Goal: Task Accomplishment & Management: Complete application form

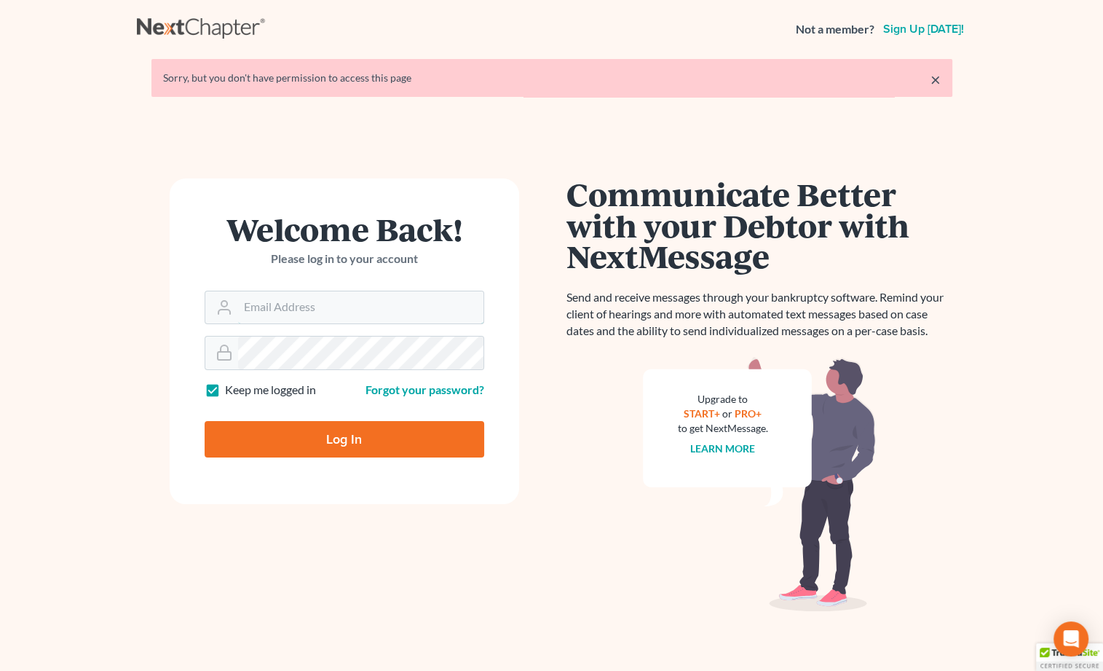
type input "[PERSON_NAME][EMAIL_ADDRESS][DOMAIN_NAME]"
click at [344, 438] on input "Log In" at bounding box center [345, 439] width 280 height 36
type input "Thinking..."
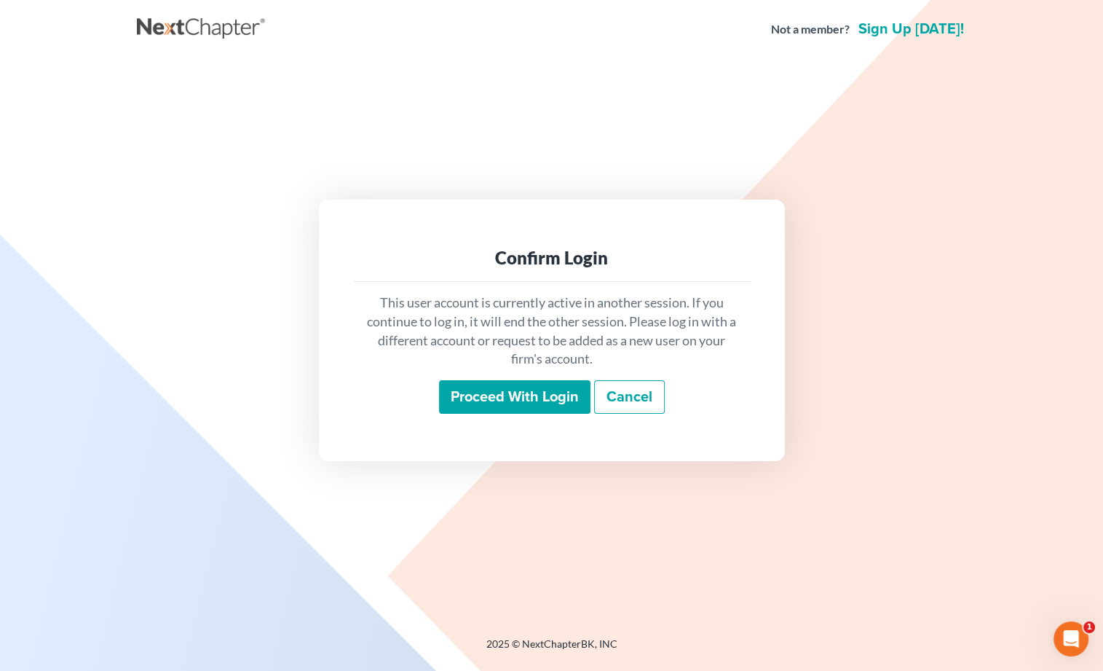
click at [512, 403] on input "Proceed with login" at bounding box center [514, 396] width 151 height 33
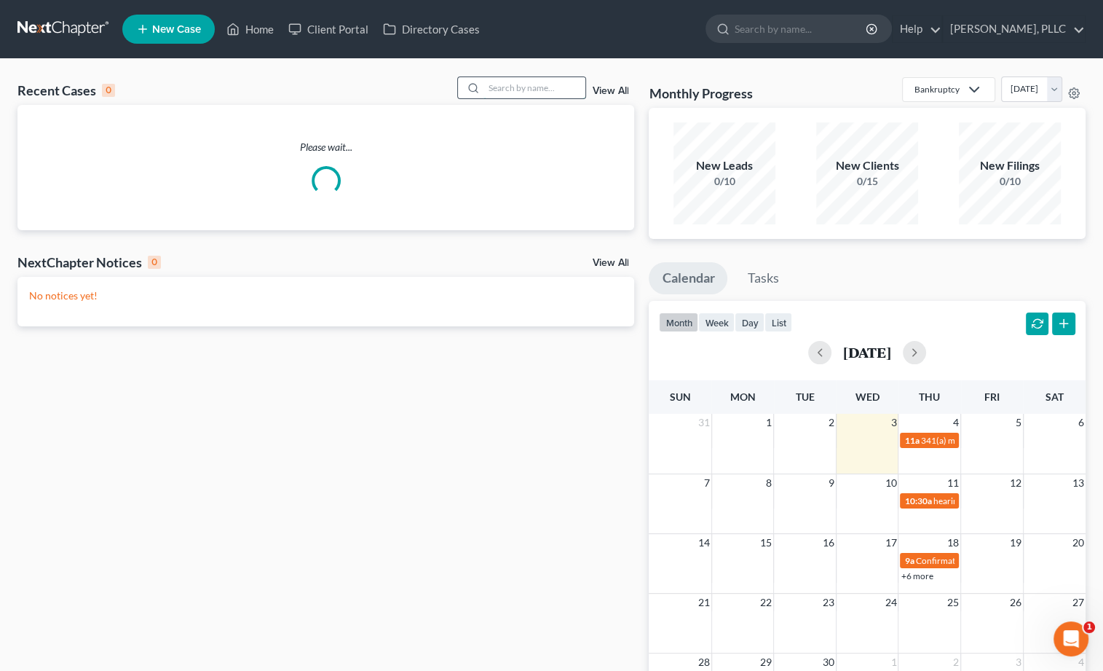
click at [544, 85] on input "search" at bounding box center [534, 87] width 102 height 21
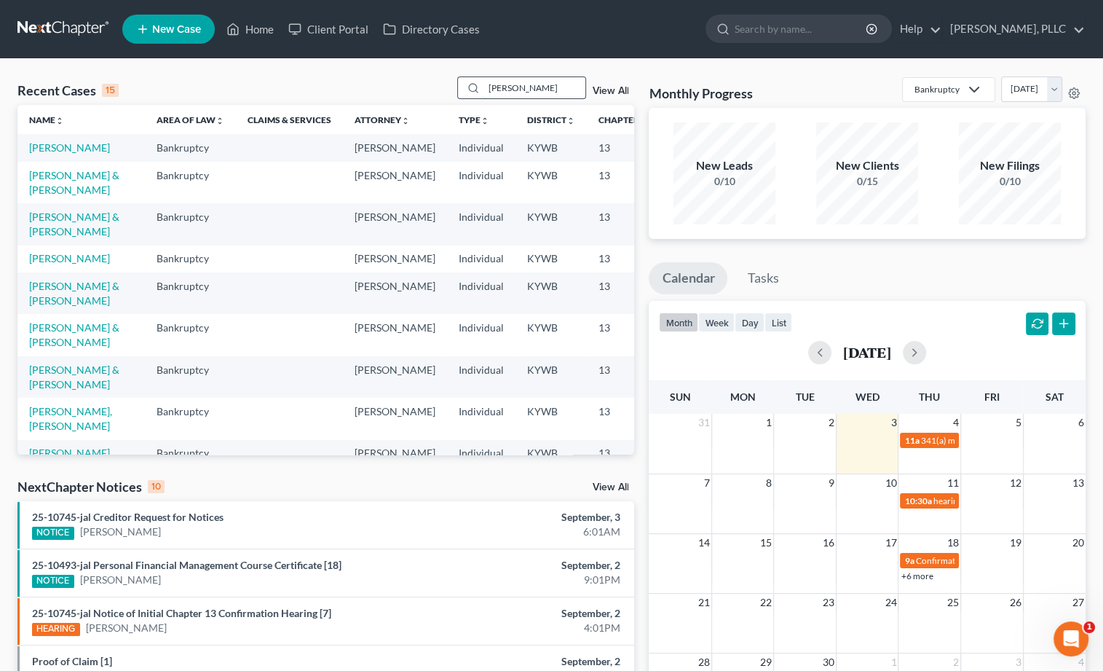
type input "[PERSON_NAME]"
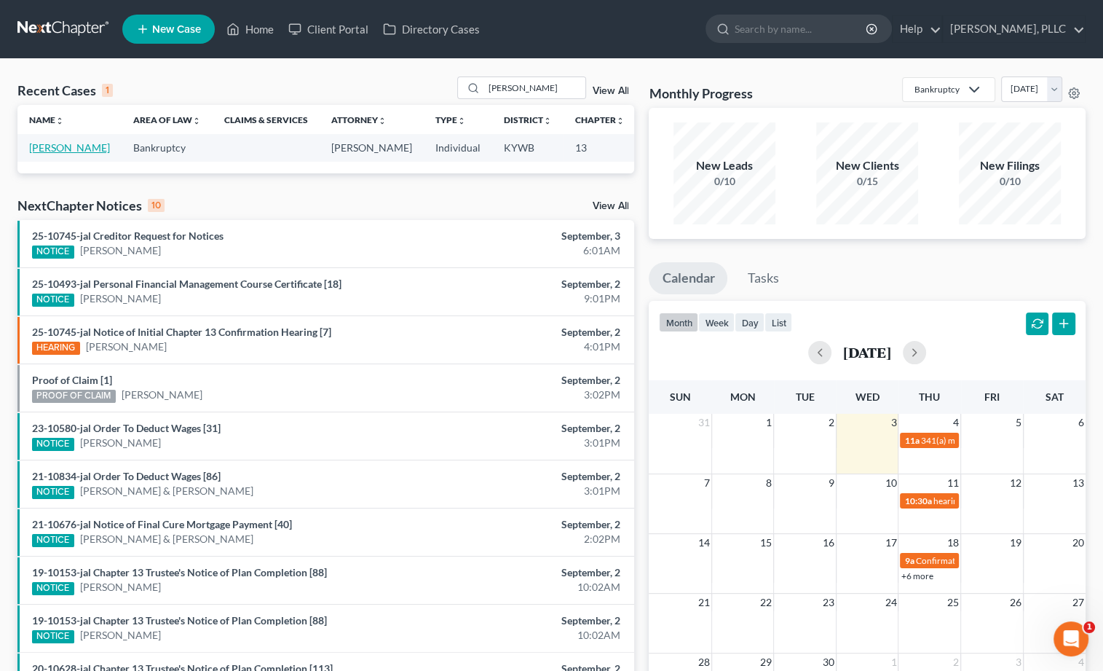
click at [59, 154] on link "[PERSON_NAME]" at bounding box center [69, 147] width 81 height 12
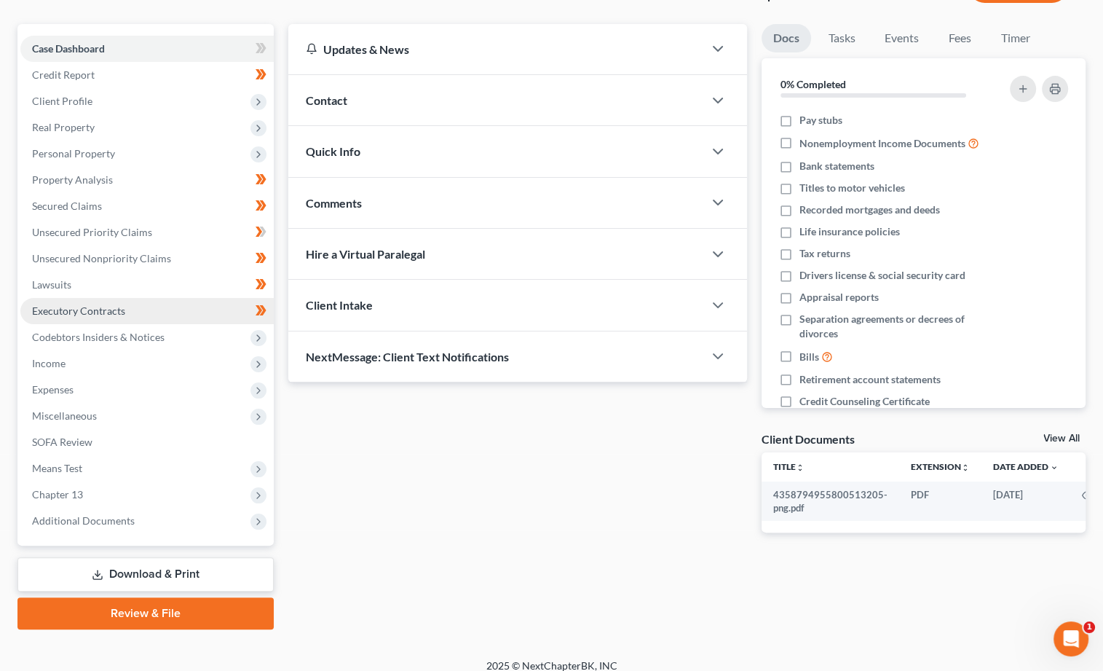
scroll to position [115, 0]
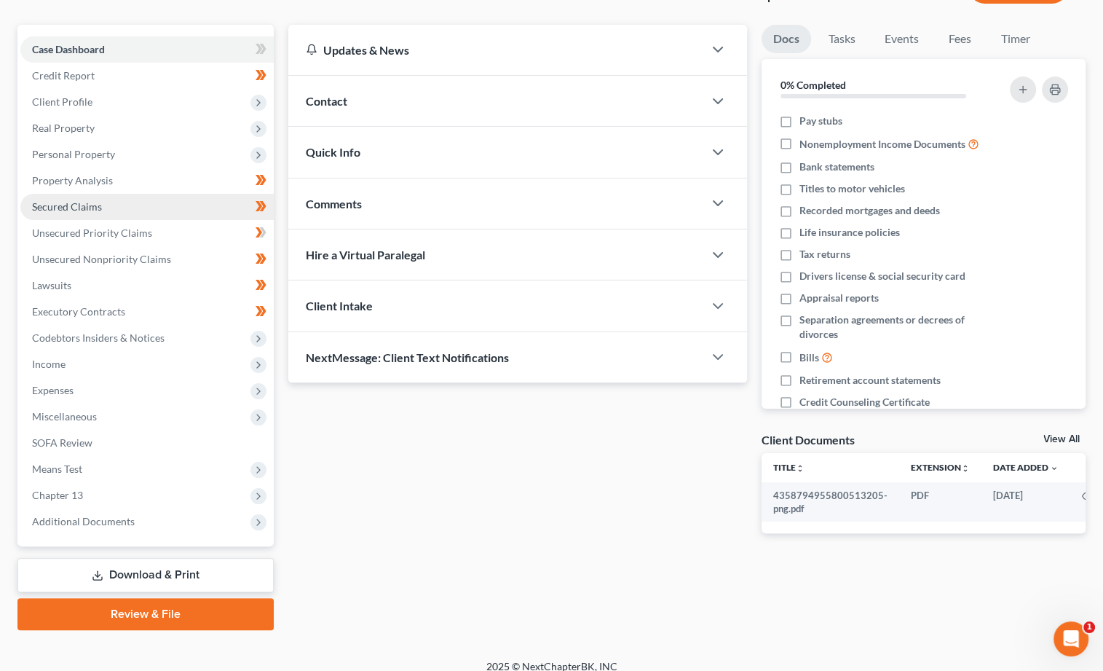
click at [90, 203] on span "Secured Claims" at bounding box center [67, 206] width 70 height 12
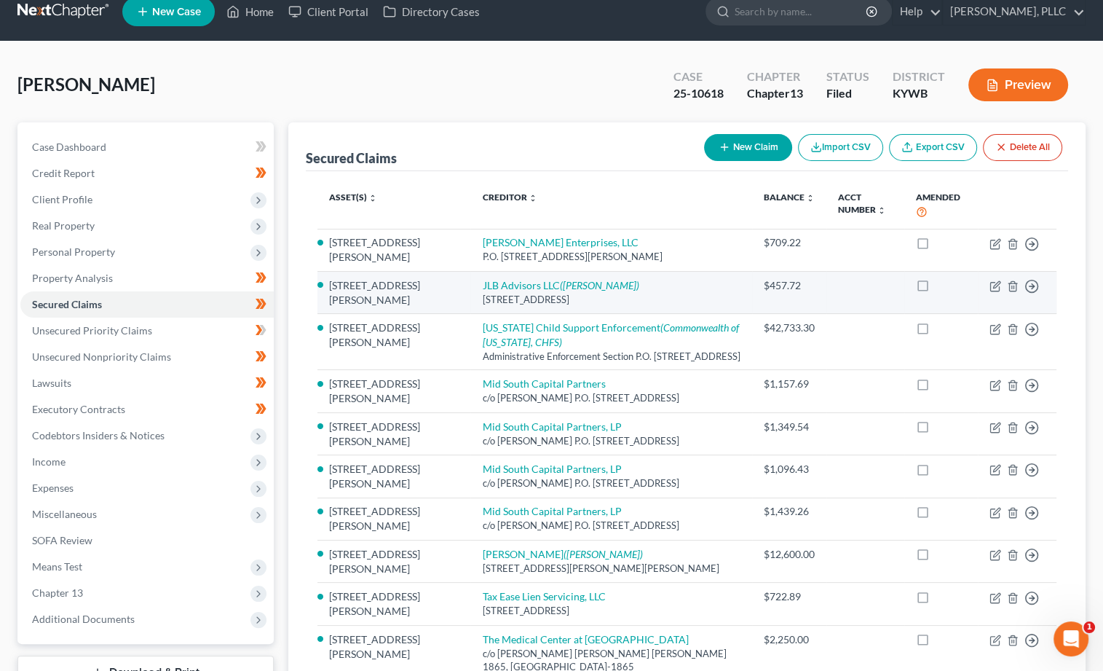
scroll to position [15, 0]
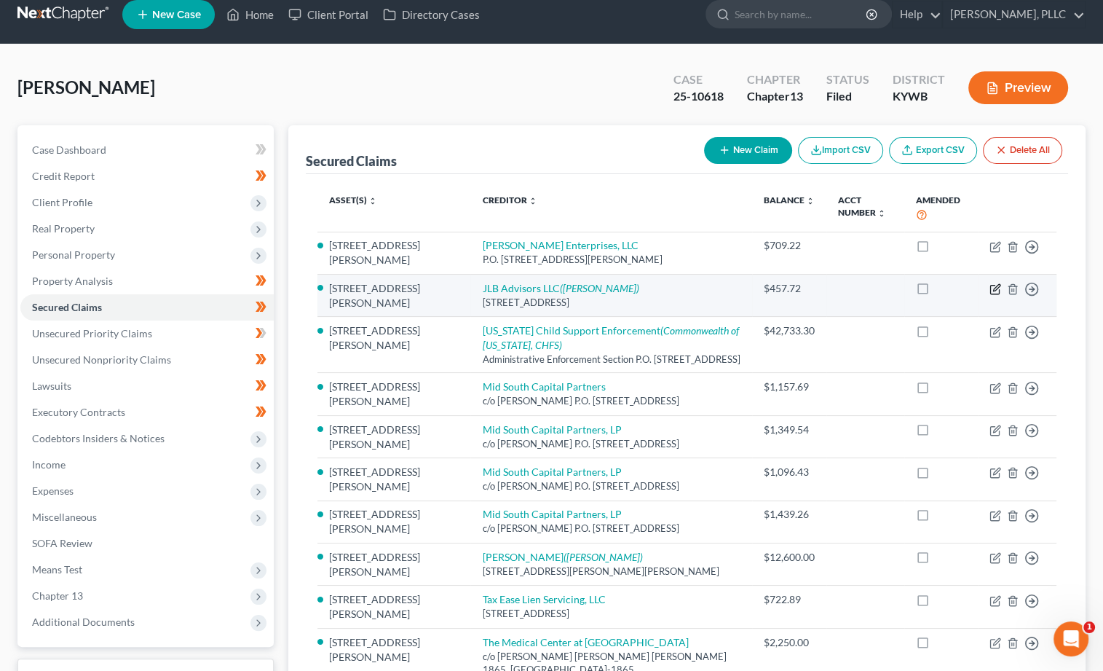
click at [994, 283] on icon "button" at bounding box center [995, 289] width 12 height 12
select select "18"
select select "4"
select select "0"
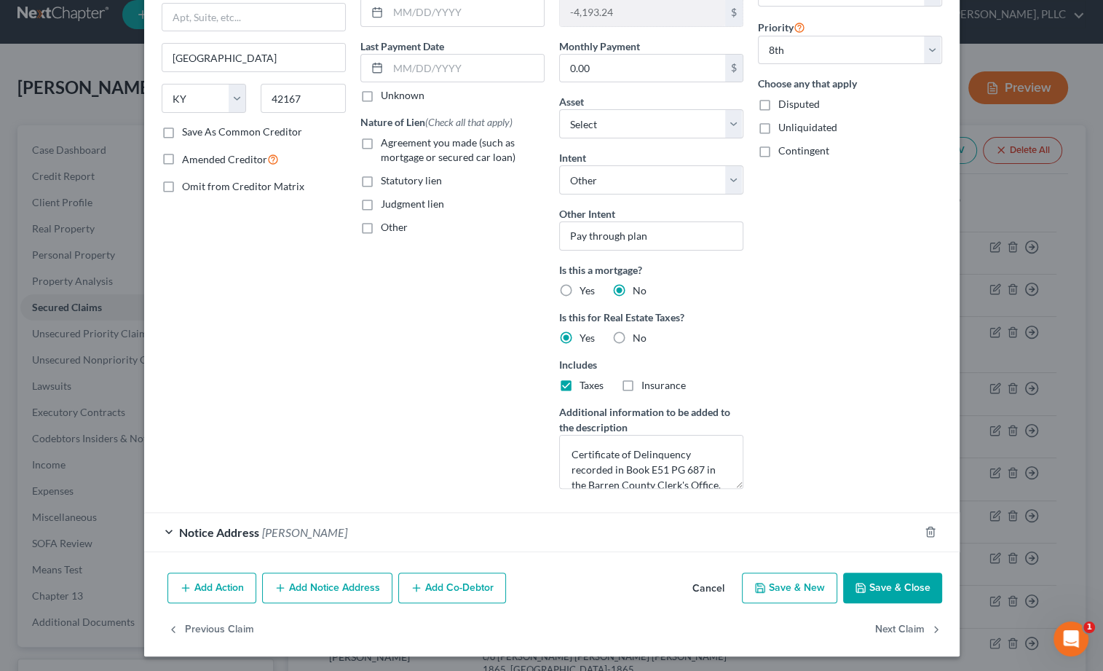
scroll to position [0, 0]
click at [710, 590] on button "Cancel" at bounding box center [708, 588] width 55 height 29
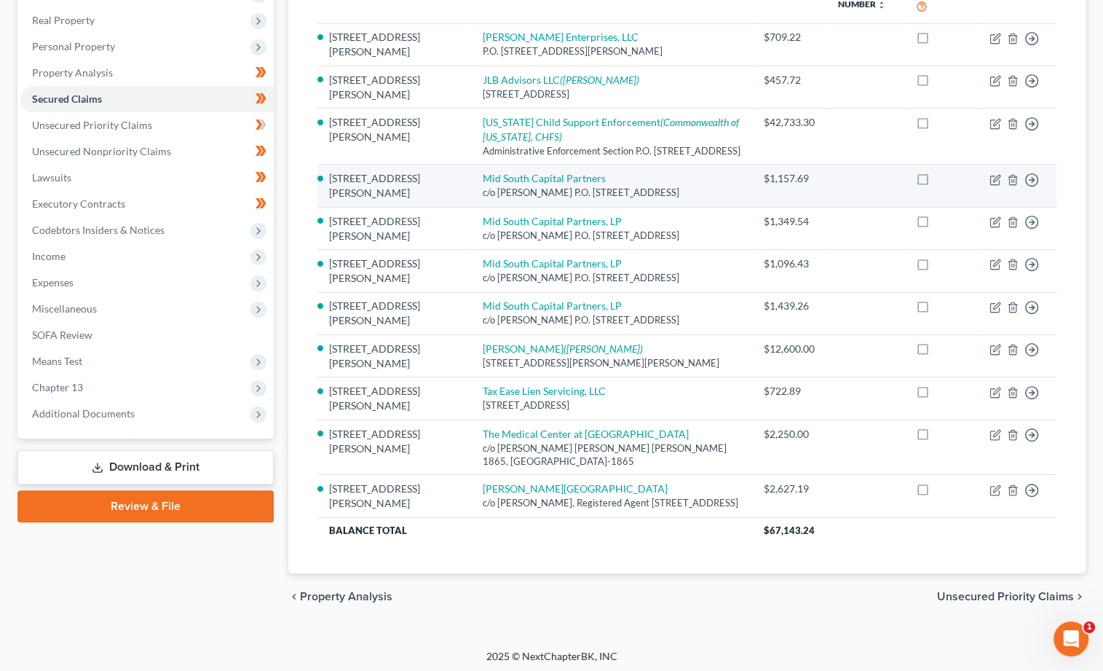
scroll to position [223, 0]
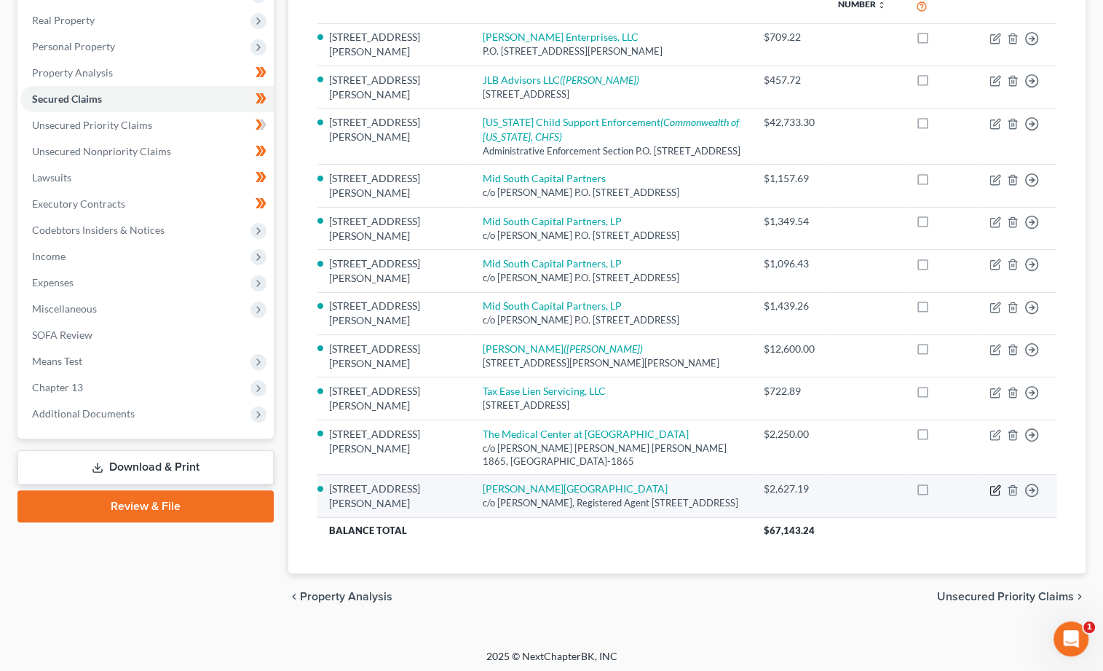
click at [993, 486] on icon "button" at bounding box center [996, 488] width 7 height 7
select select "18"
select select "2"
select select "3"
select select "0"
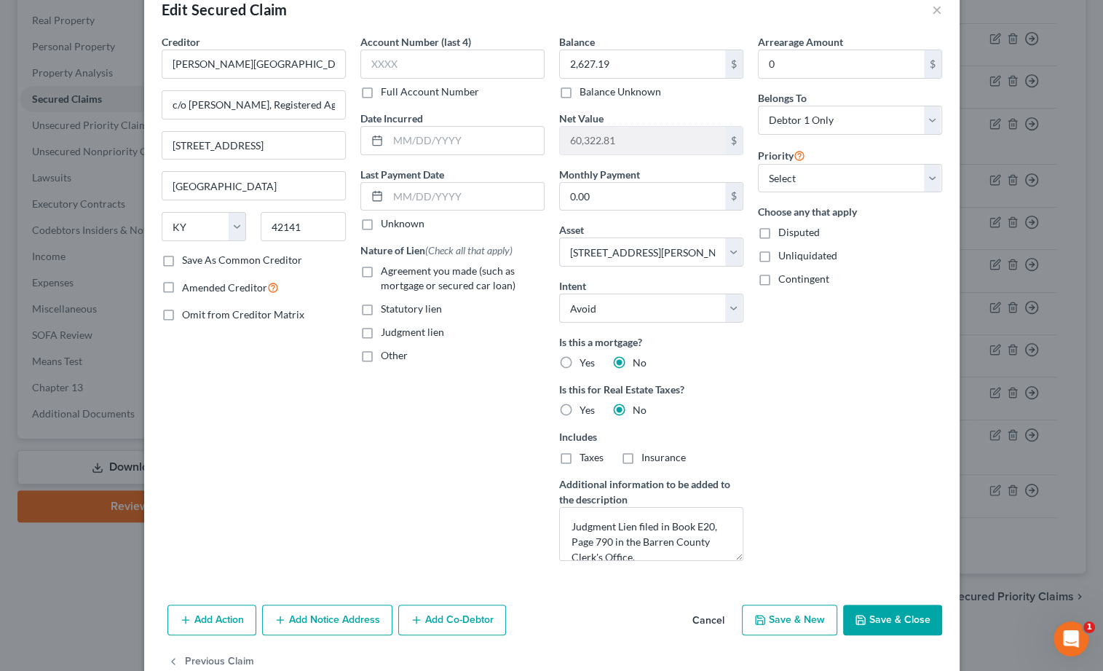
scroll to position [0, 0]
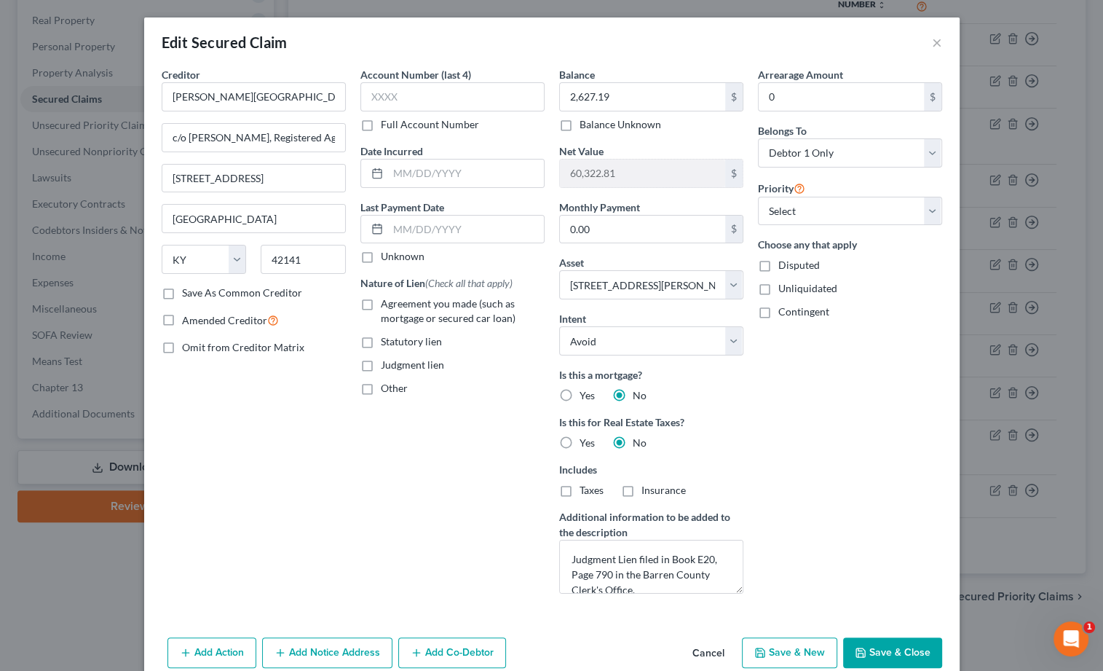
click at [707, 655] on button "Cancel" at bounding box center [708, 652] width 55 height 29
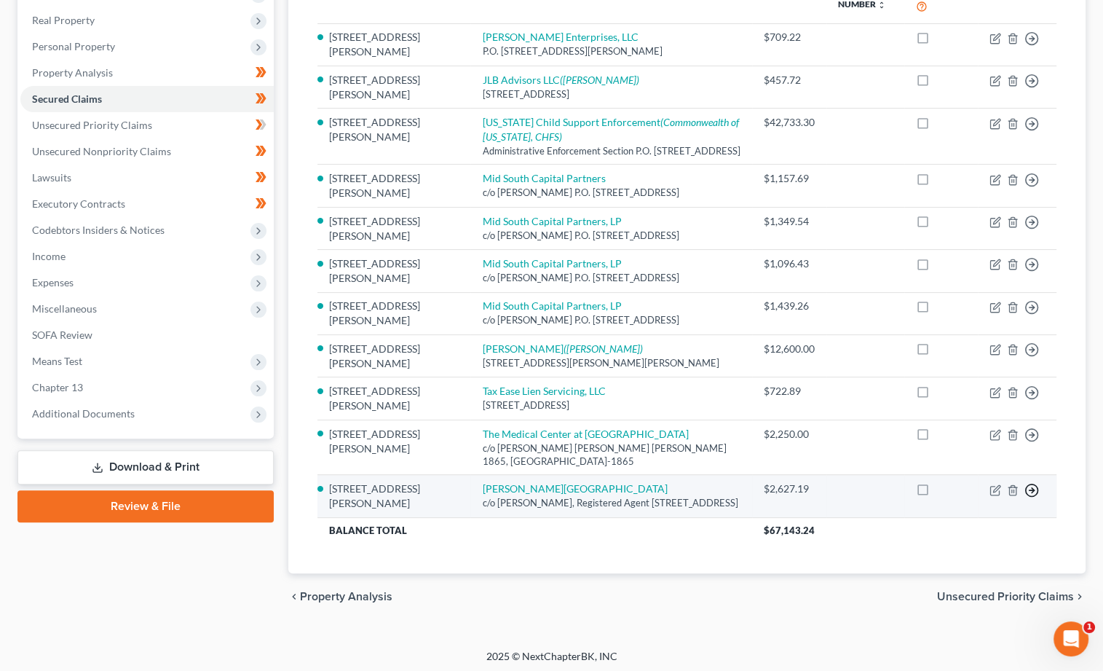
click at [1029, 39] on line "button" at bounding box center [1031, 39] width 5 height 0
click at [973, 523] on link "Move to F" at bounding box center [965, 525] width 122 height 25
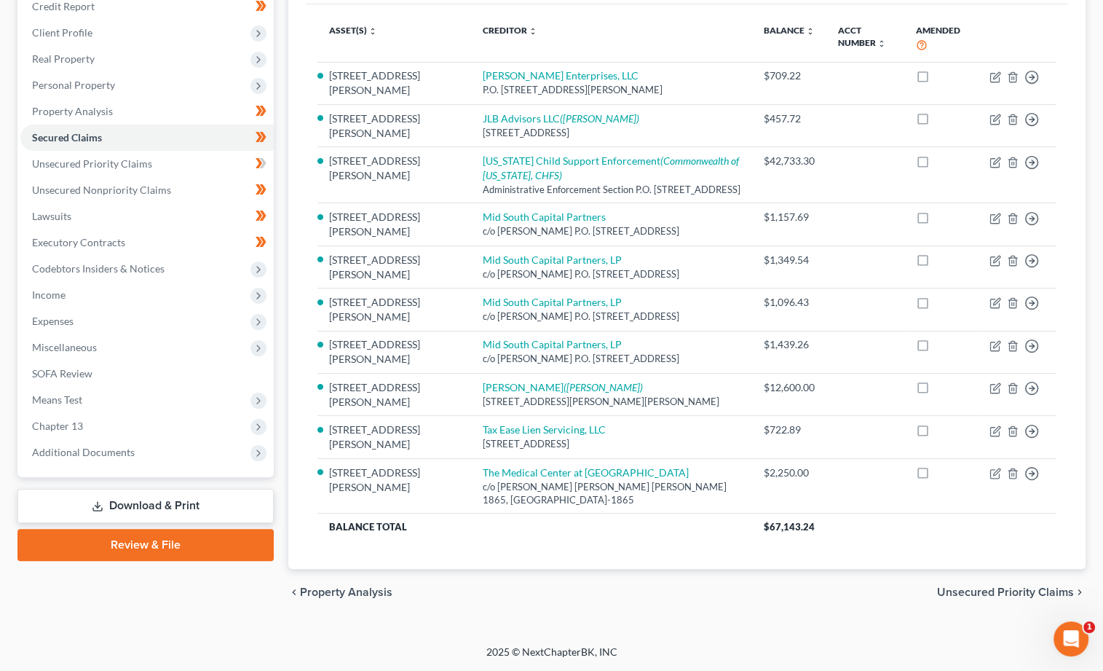
scroll to position [181, 0]
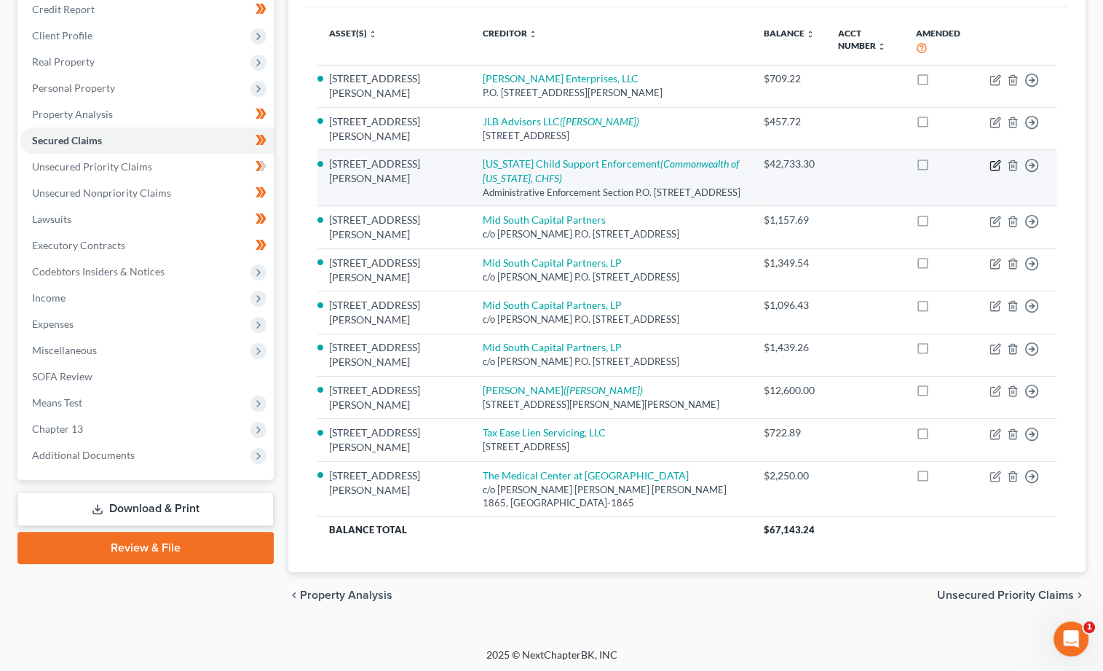
click at [995, 160] on icon "button" at bounding box center [996, 163] width 7 height 7
select select "18"
select select "2"
select select "4"
select select "0"
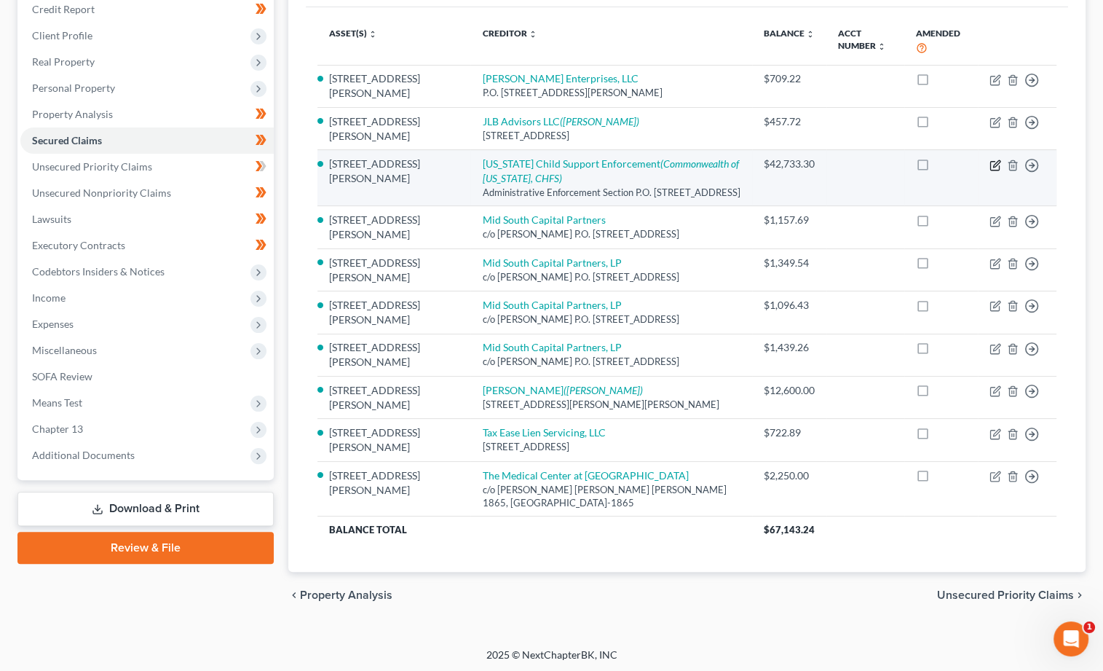
select select "0"
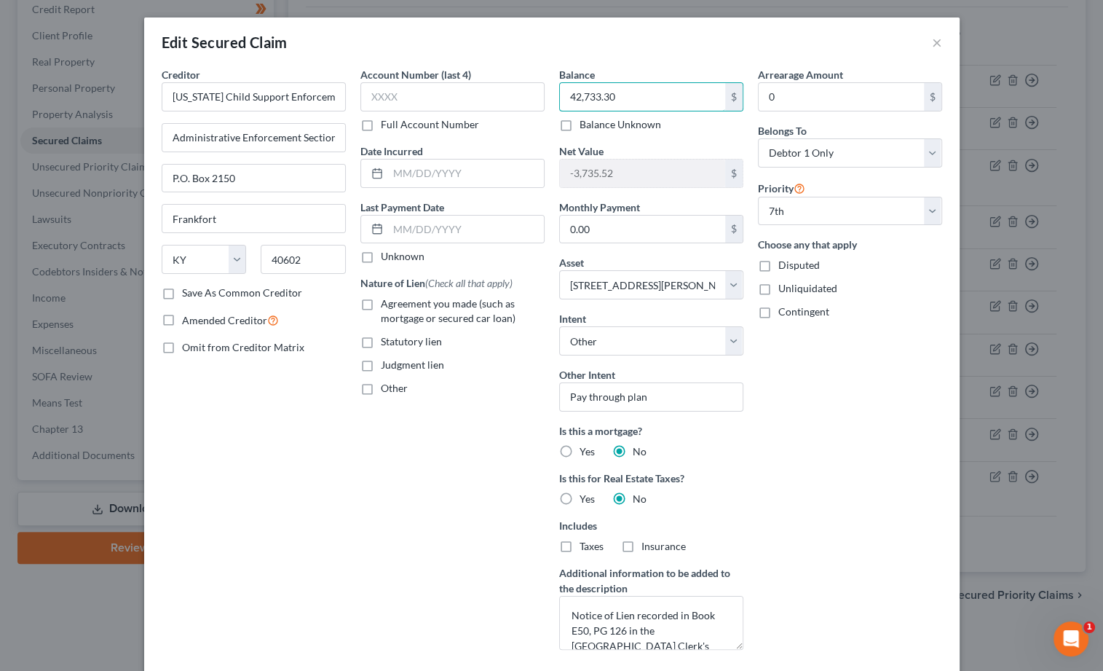
drag, startPoint x: 620, startPoint y: 91, endPoint x: 455, endPoint y: 77, distance: 165.8
click at [455, 77] on div "Creditor * [US_STATE] Child Support Enforcement Administrative Enforcement Sect…" at bounding box center [551, 364] width 795 height 594
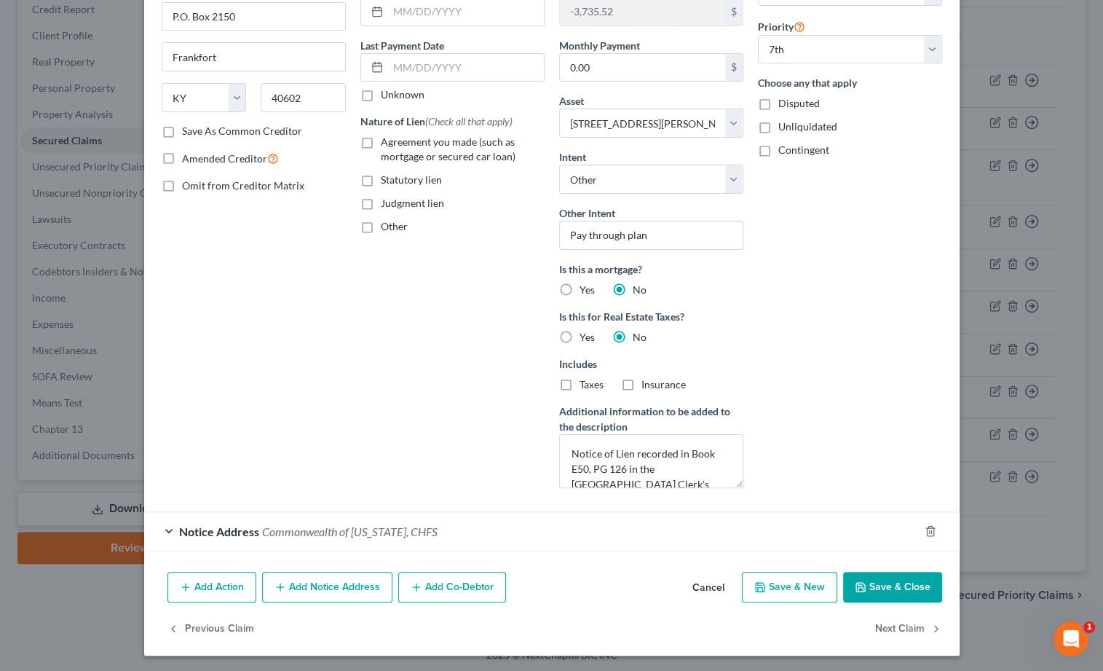
scroll to position [161, 0]
type input "30,074.43"
click at [884, 590] on button "Save & Close" at bounding box center [892, 587] width 99 height 31
select select
select select "6"
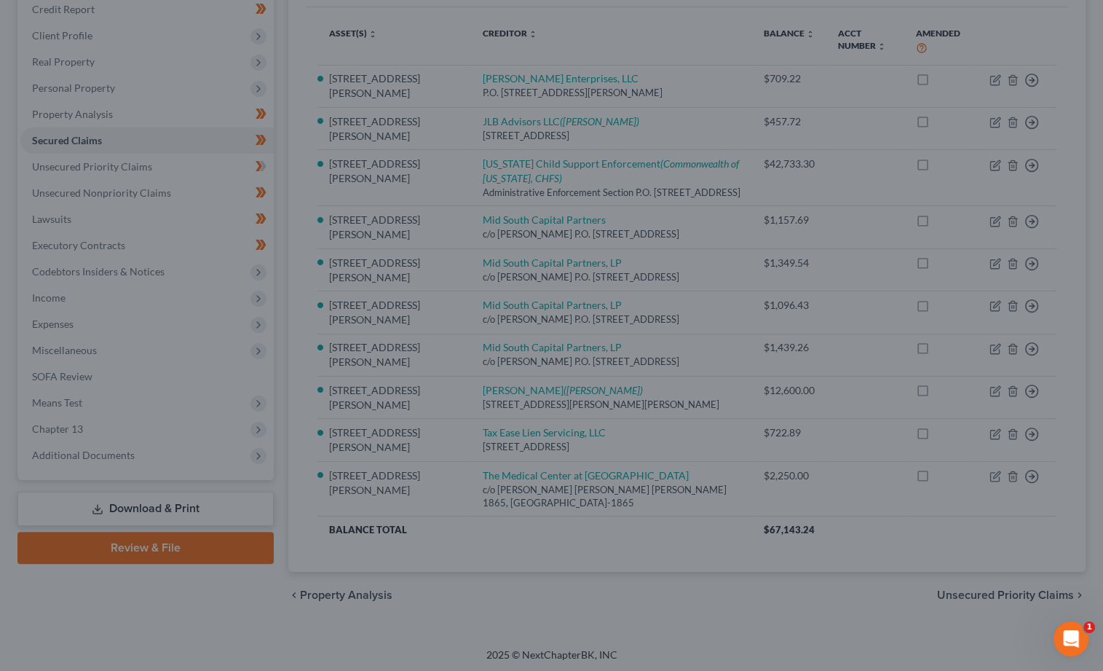
type input "11,550.54"
select select "2"
select select "0"
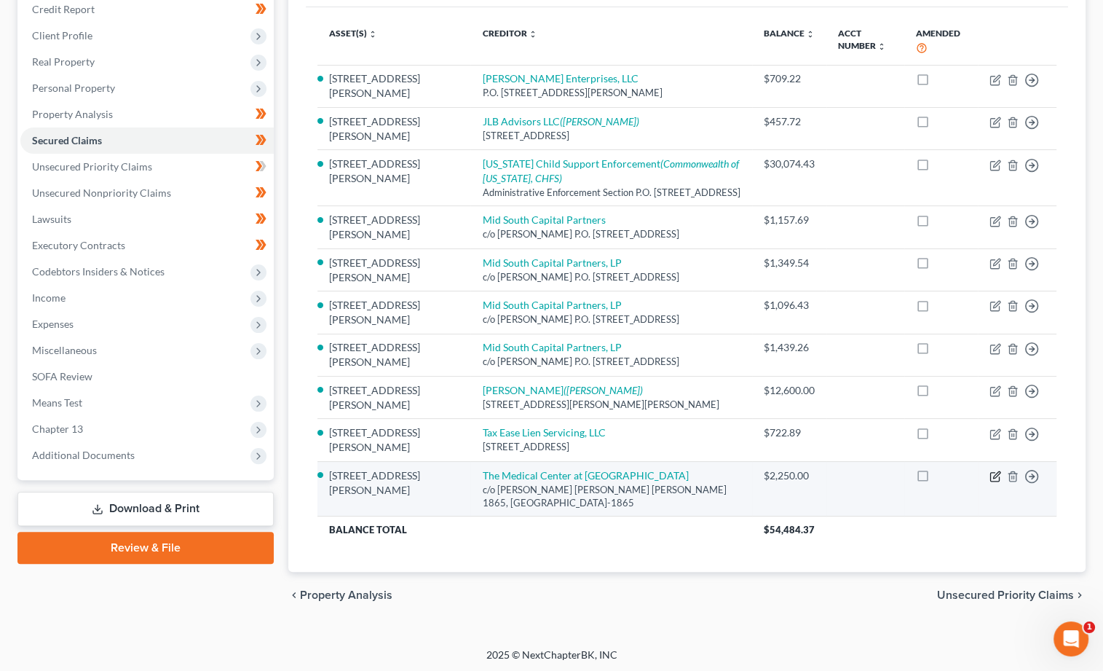
click at [996, 475] on icon "button" at bounding box center [996, 474] width 7 height 7
select select "18"
select select "2"
select select "3"
select select "0"
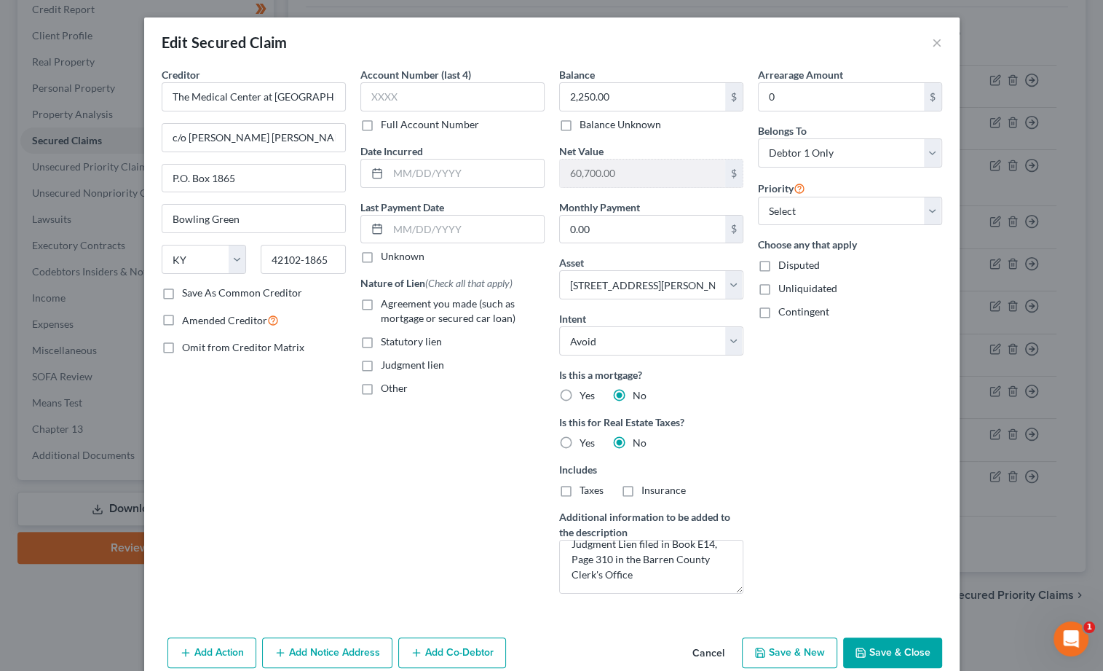
scroll to position [15, 0]
click at [888, 641] on button "Save & Close" at bounding box center [892, 652] width 99 height 31
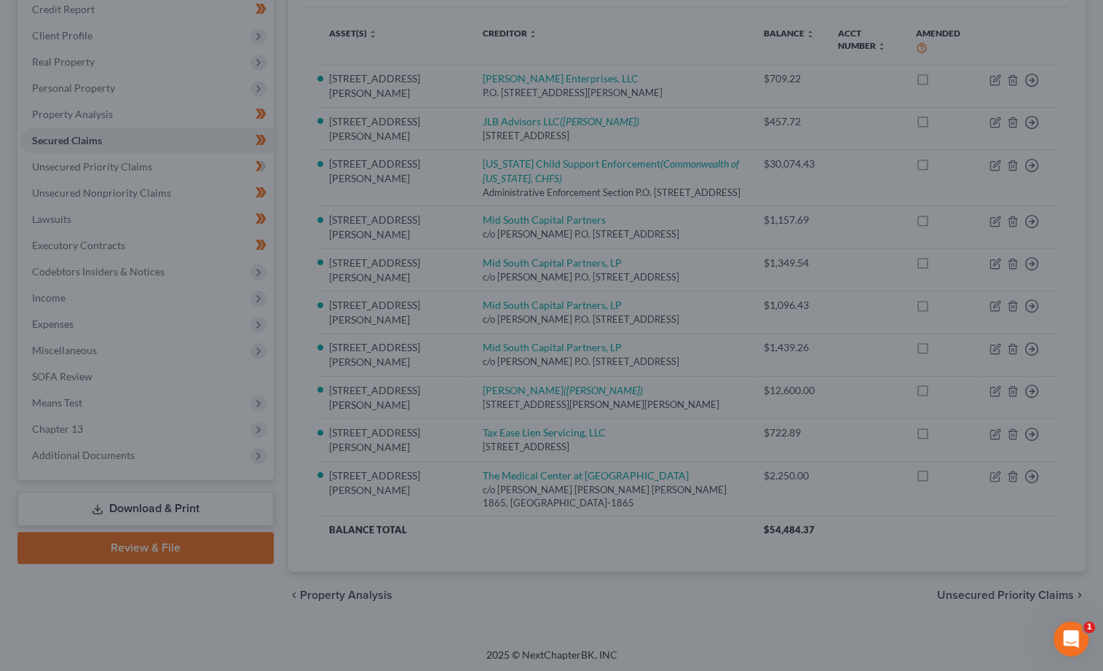
select select "2"
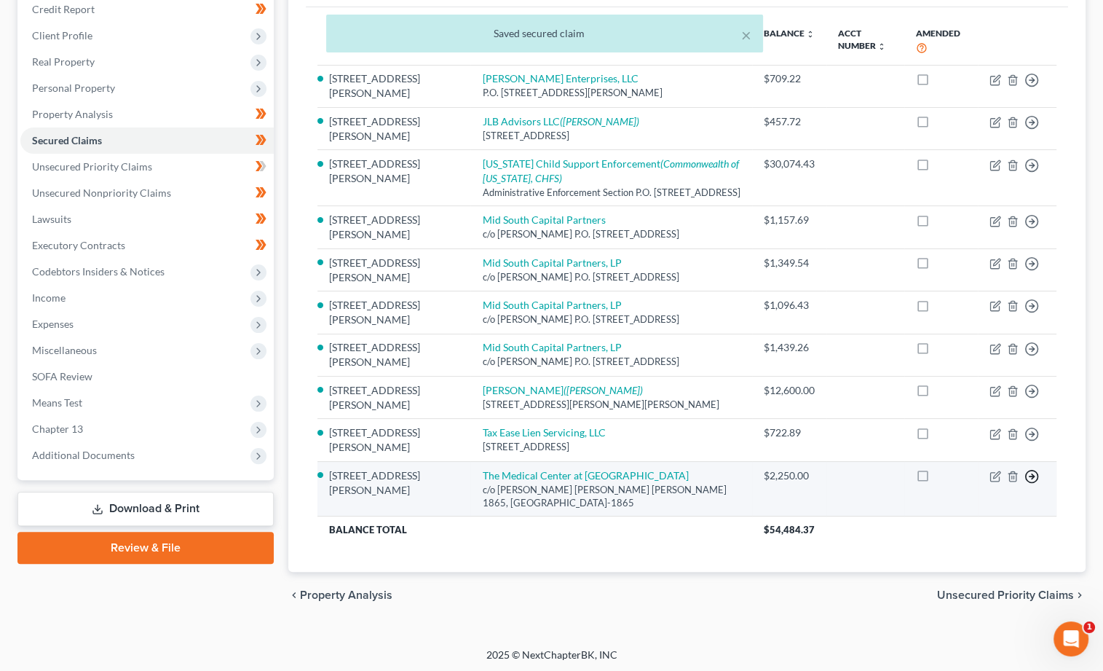
click at [1033, 87] on icon "button" at bounding box center [1031, 80] width 15 height 15
click at [989, 511] on link "Move to F" at bounding box center [965, 511] width 122 height 25
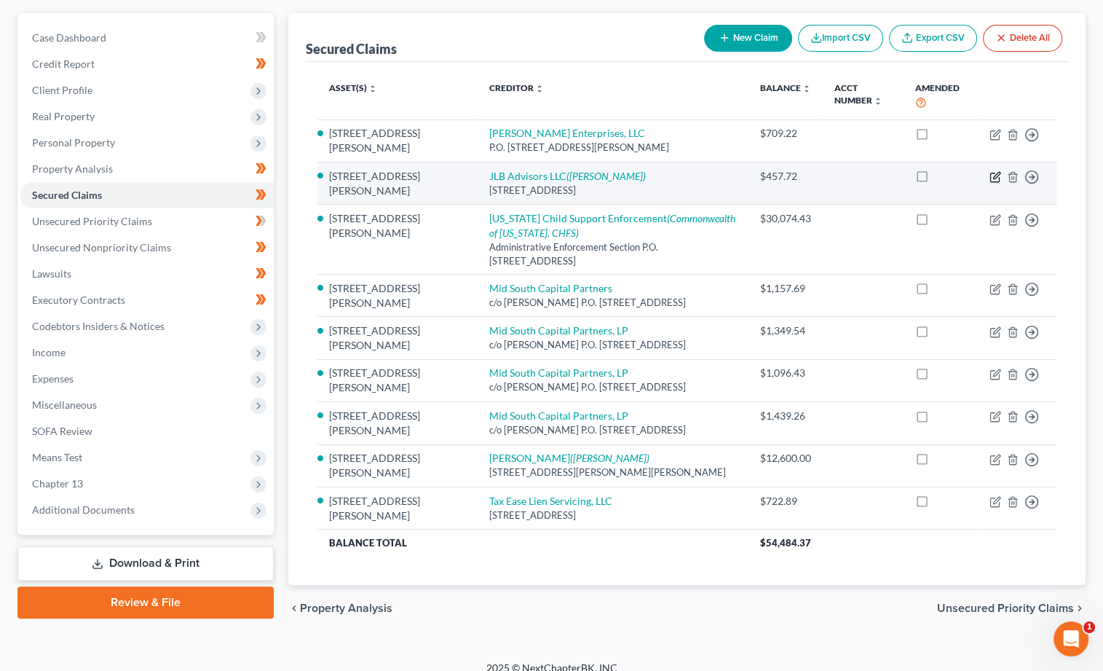
click at [996, 175] on icon "button" at bounding box center [995, 177] width 12 height 12
select select "18"
select select "4"
select select "0"
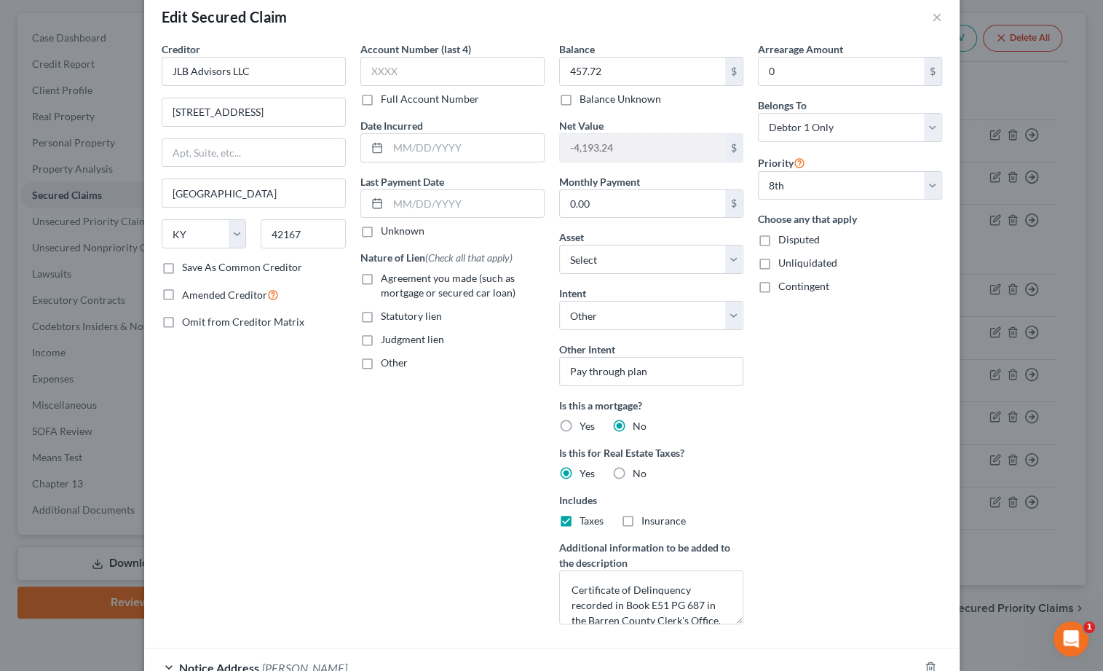
scroll to position [27, 0]
click at [937, 13] on button "×" at bounding box center [937, 15] width 10 height 17
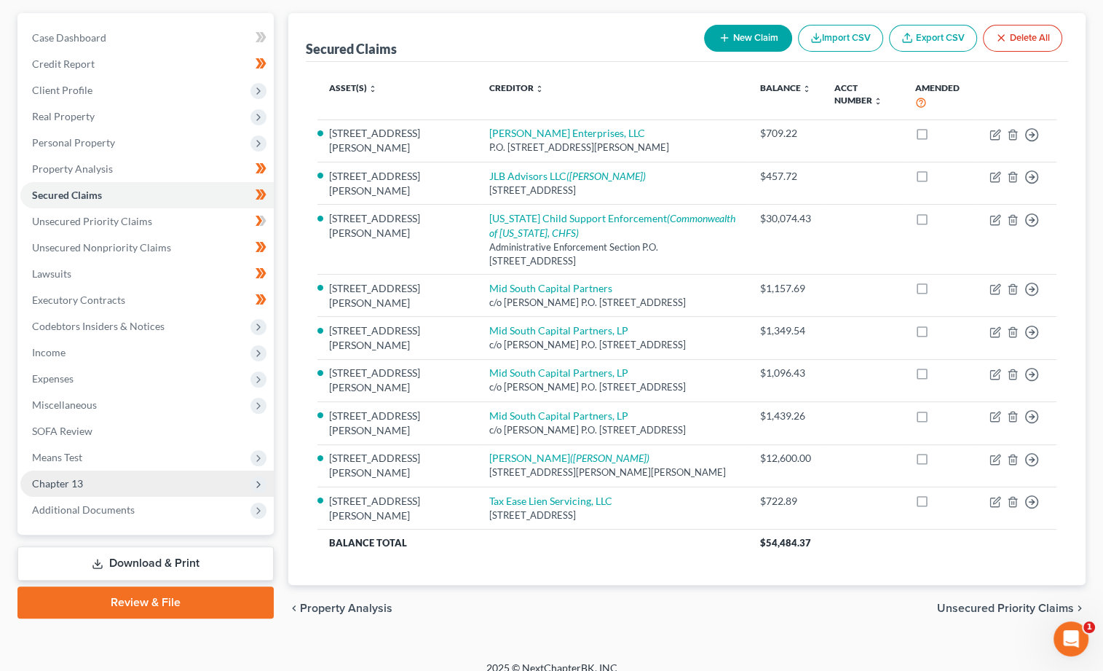
click at [73, 477] on span "Chapter 13" at bounding box center [57, 483] width 51 height 12
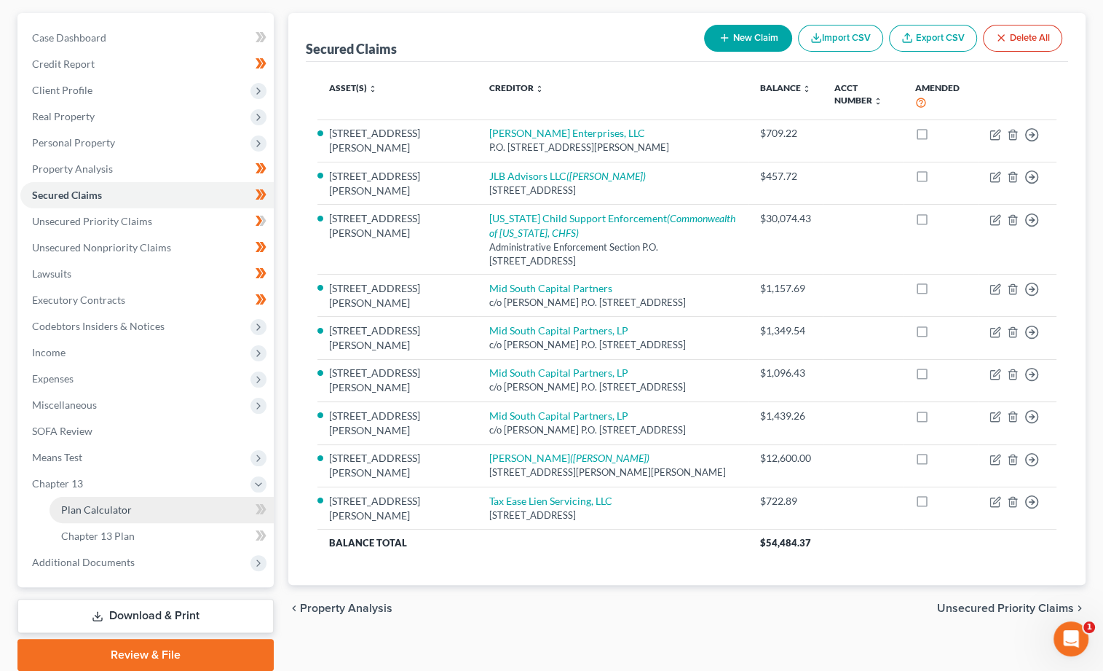
click at [76, 503] on span "Plan Calculator" at bounding box center [96, 509] width 71 height 12
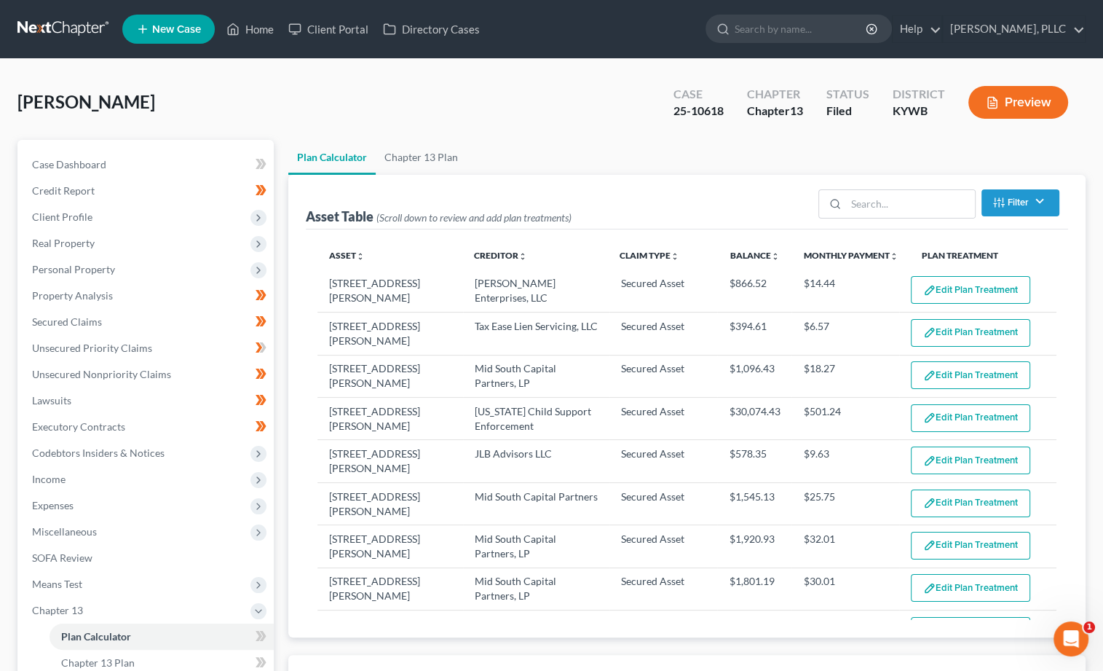
select select "59"
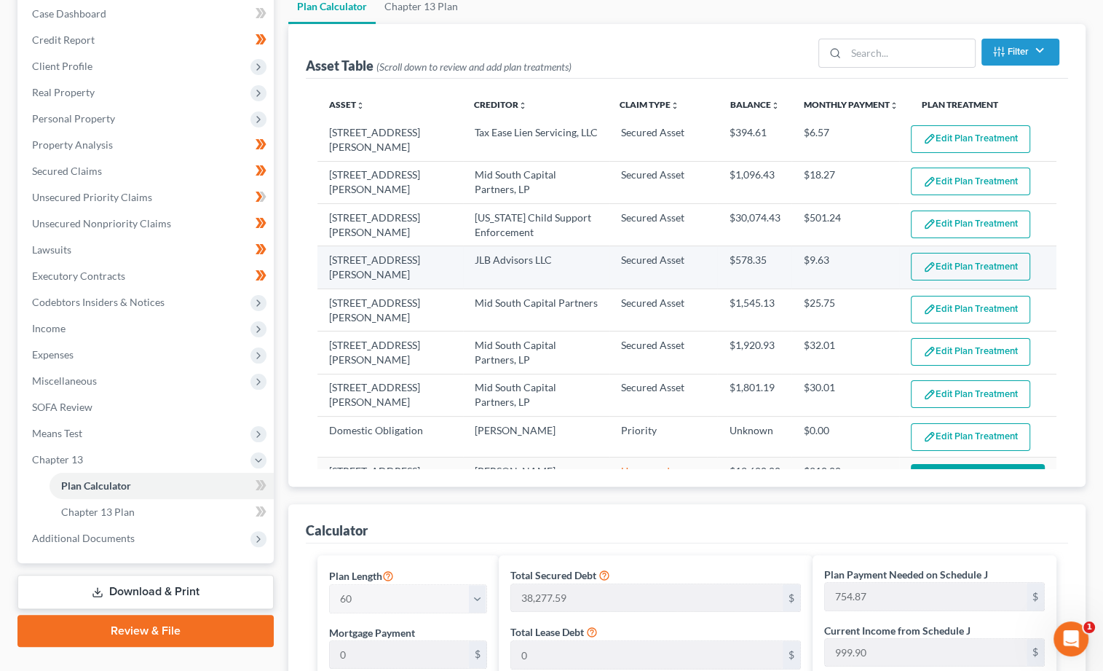
scroll to position [41, 0]
click at [944, 264] on button "Edit Plan Treatment" at bounding box center [970, 268] width 119 height 28
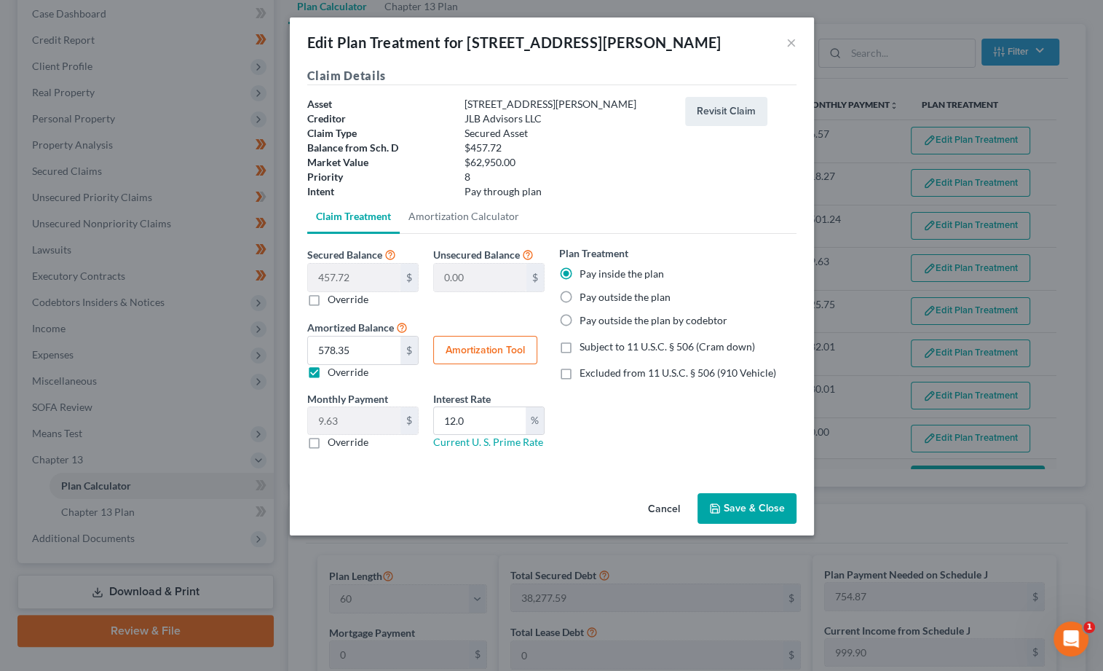
click at [490, 346] on button "Amortization Tool" at bounding box center [485, 350] width 104 height 29
type input "457.72"
type input "12.0"
type input "60"
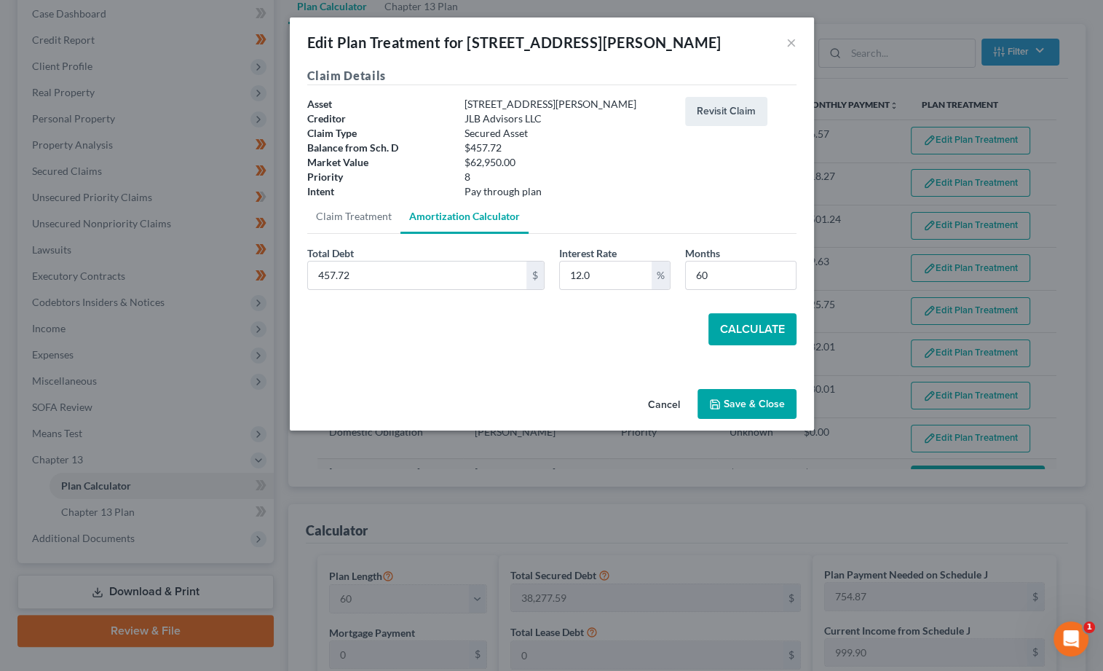
click at [756, 318] on button "Calculate" at bounding box center [752, 329] width 88 height 32
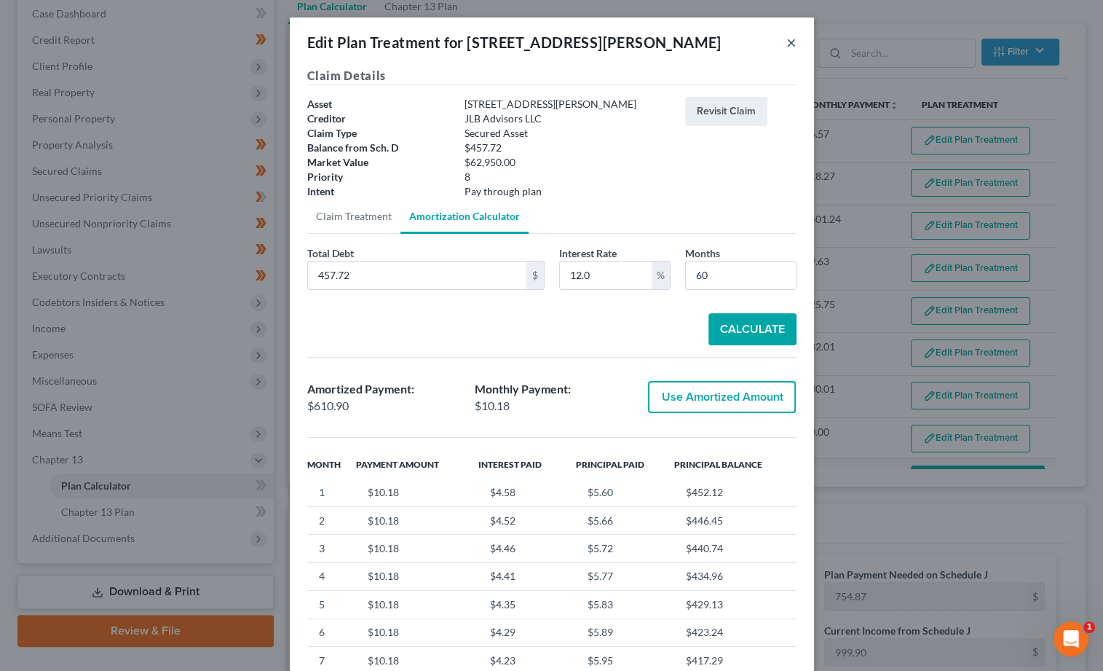
click at [787, 44] on button "×" at bounding box center [791, 41] width 10 height 17
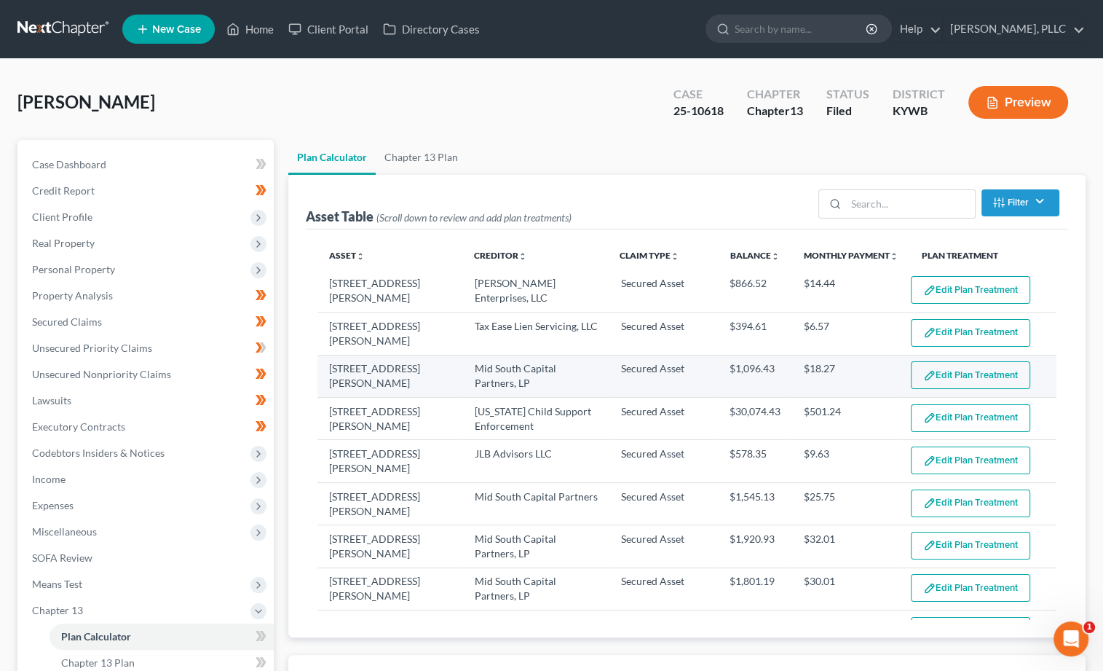
scroll to position [0, 0]
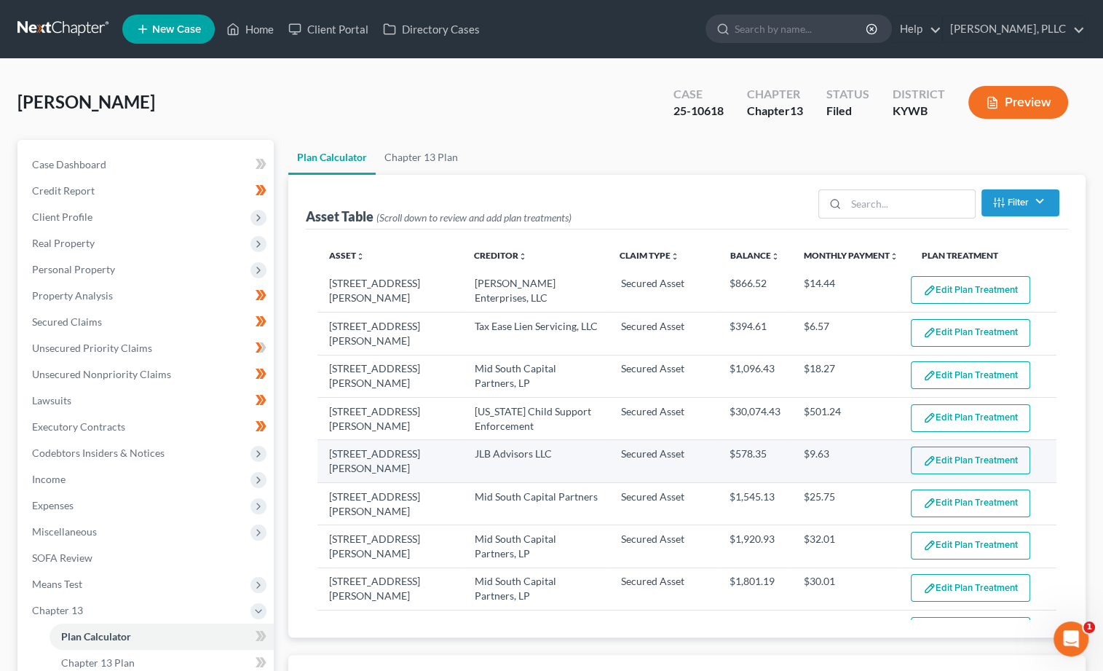
click at [951, 448] on button "Edit Plan Treatment" at bounding box center [970, 460] width 119 height 28
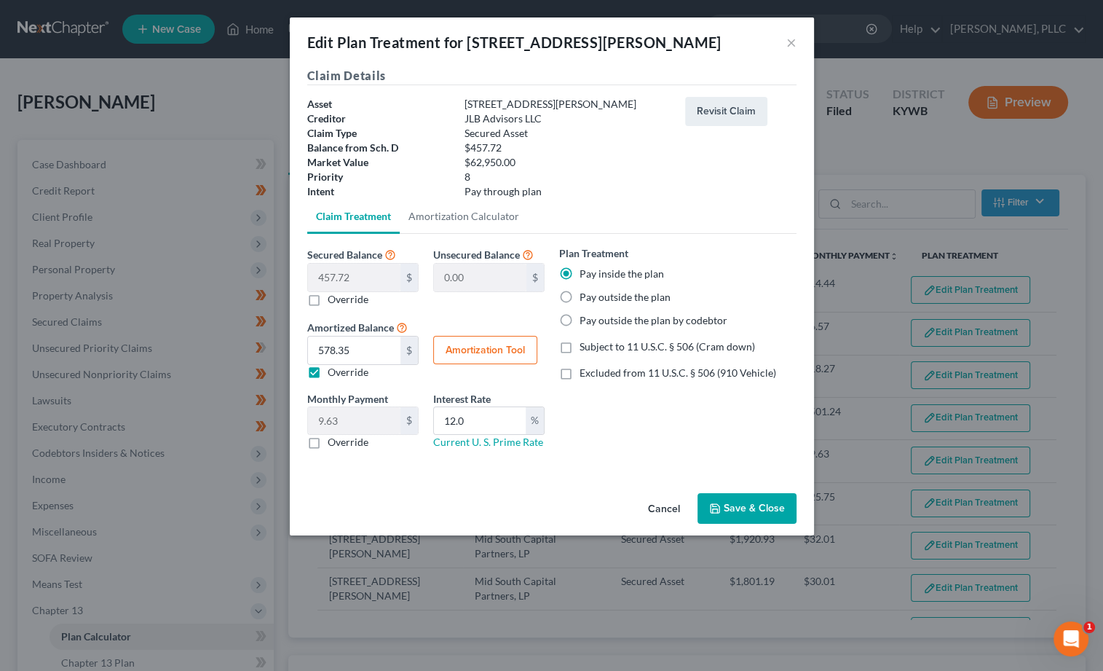
click at [657, 500] on button "Cancel" at bounding box center [663, 508] width 55 height 29
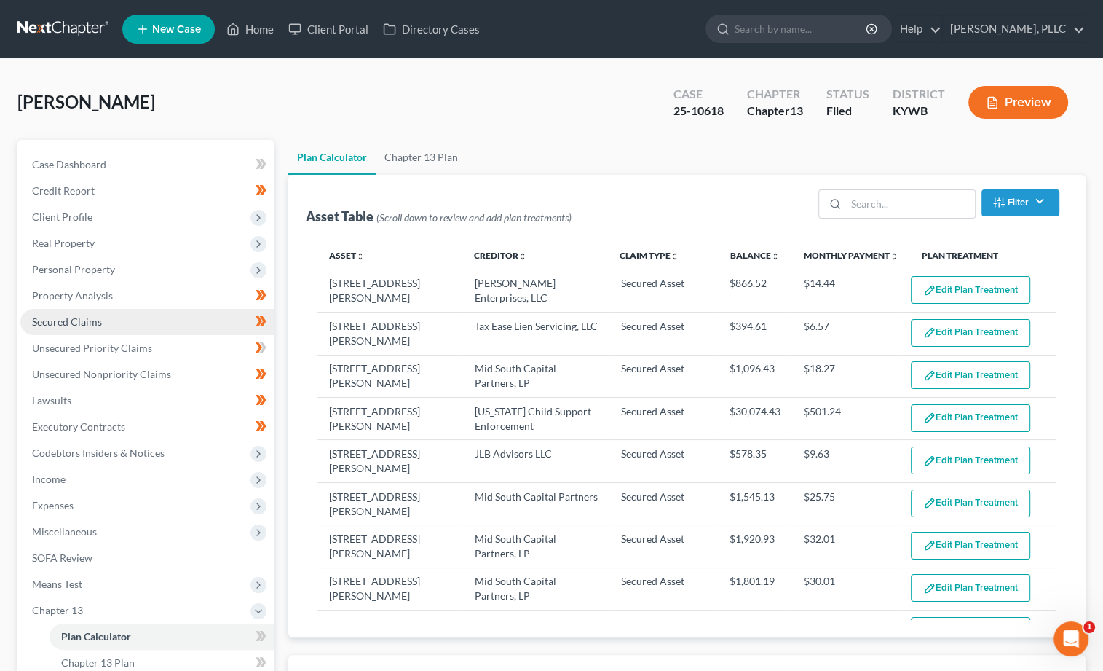
click at [71, 315] on span "Secured Claims" at bounding box center [67, 321] width 70 height 12
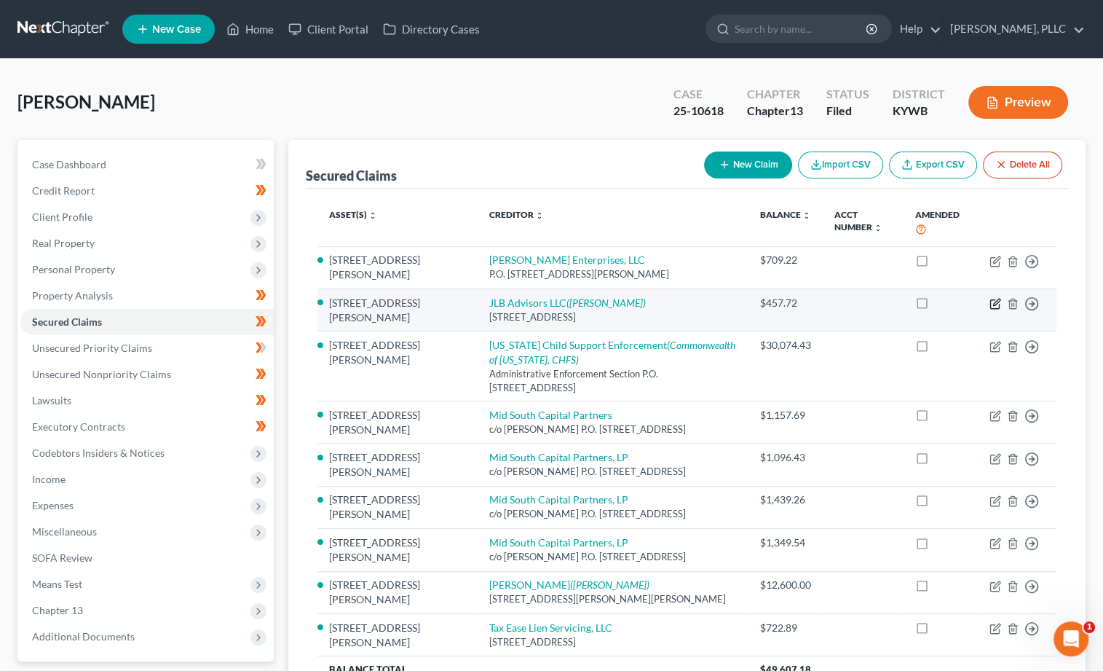
click at [1000, 303] on icon "button" at bounding box center [995, 304] width 12 height 12
select select "18"
select select "2"
select select "4"
select select "0"
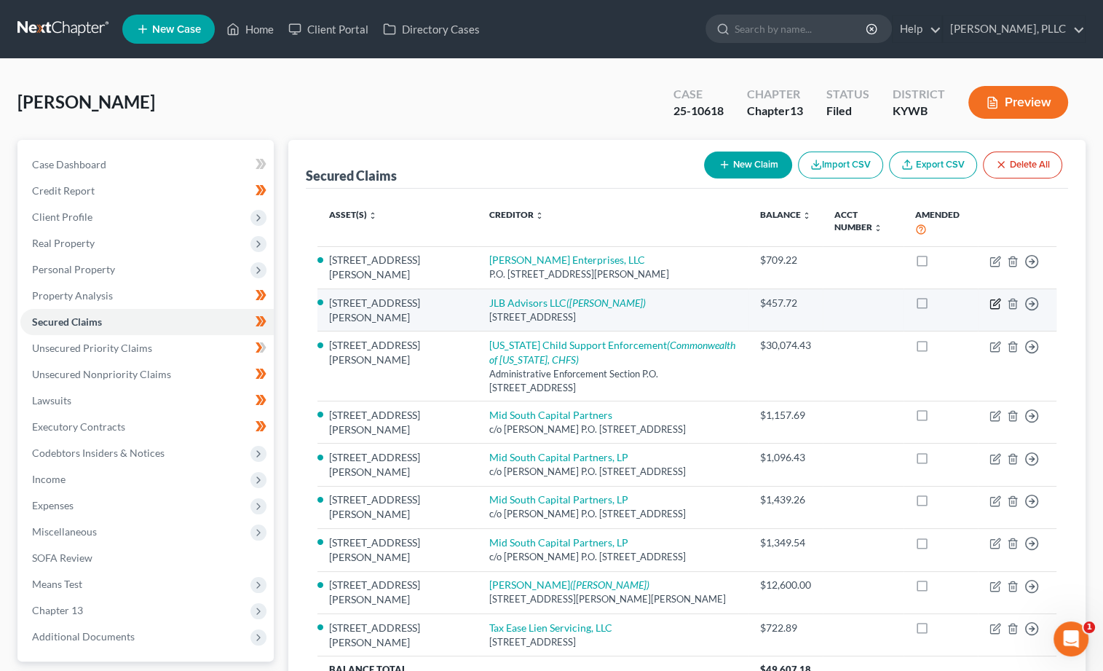
select select "0"
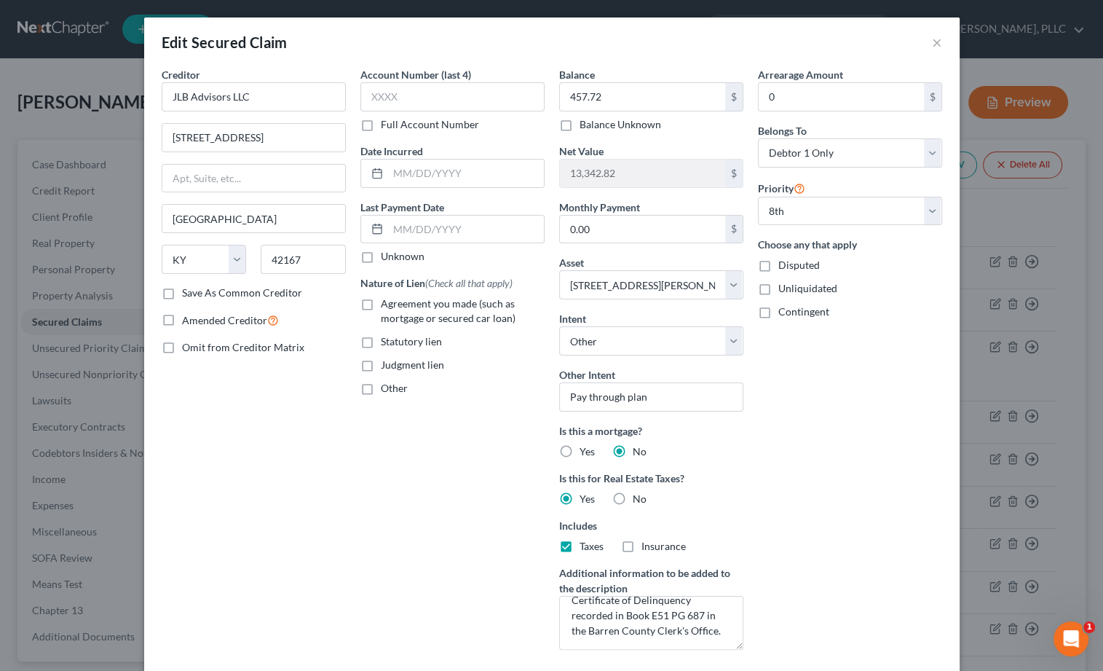
scroll to position [15, 0]
click at [938, 44] on button "×" at bounding box center [937, 41] width 10 height 17
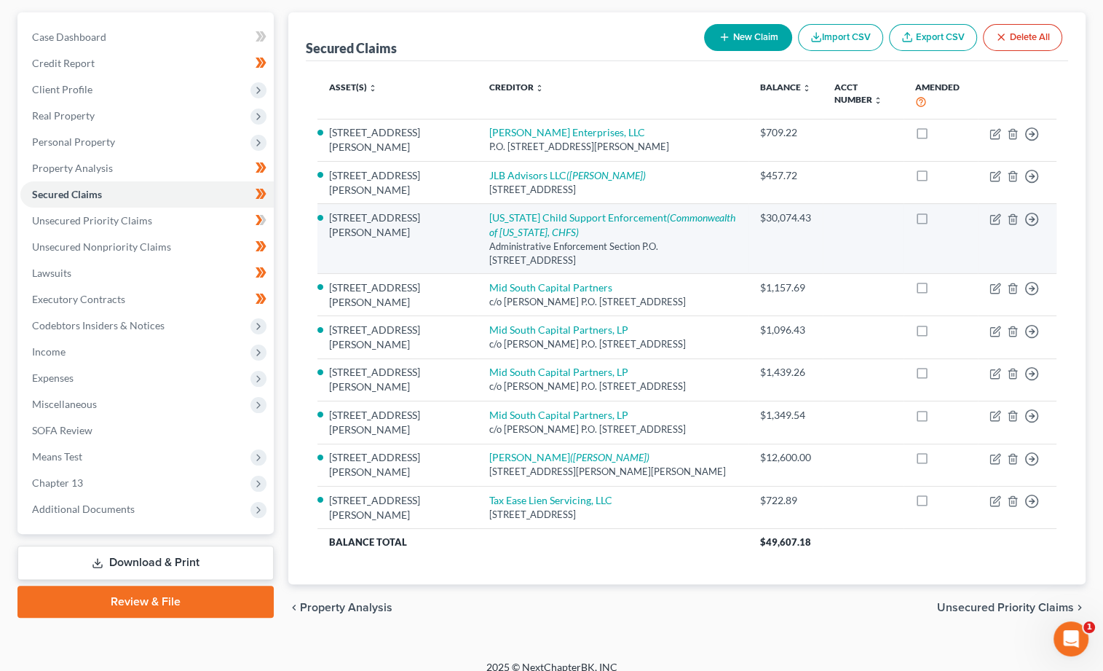
scroll to position [127, 0]
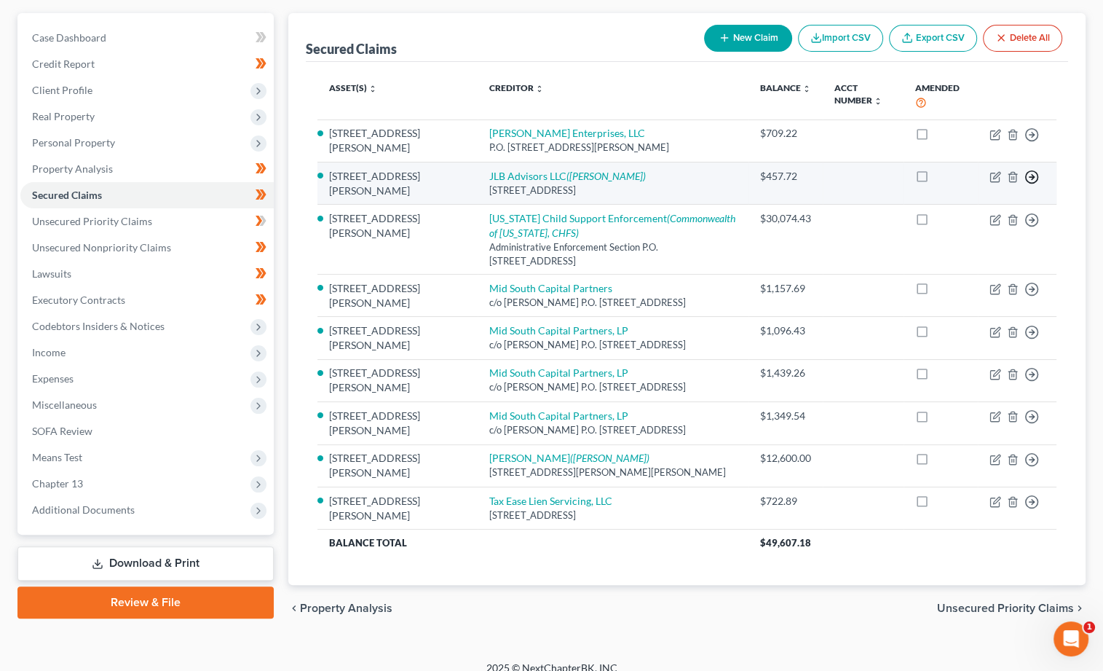
click at [1034, 142] on icon "button" at bounding box center [1031, 134] width 15 height 15
click at [971, 203] on link "Move to F" at bounding box center [965, 211] width 122 height 25
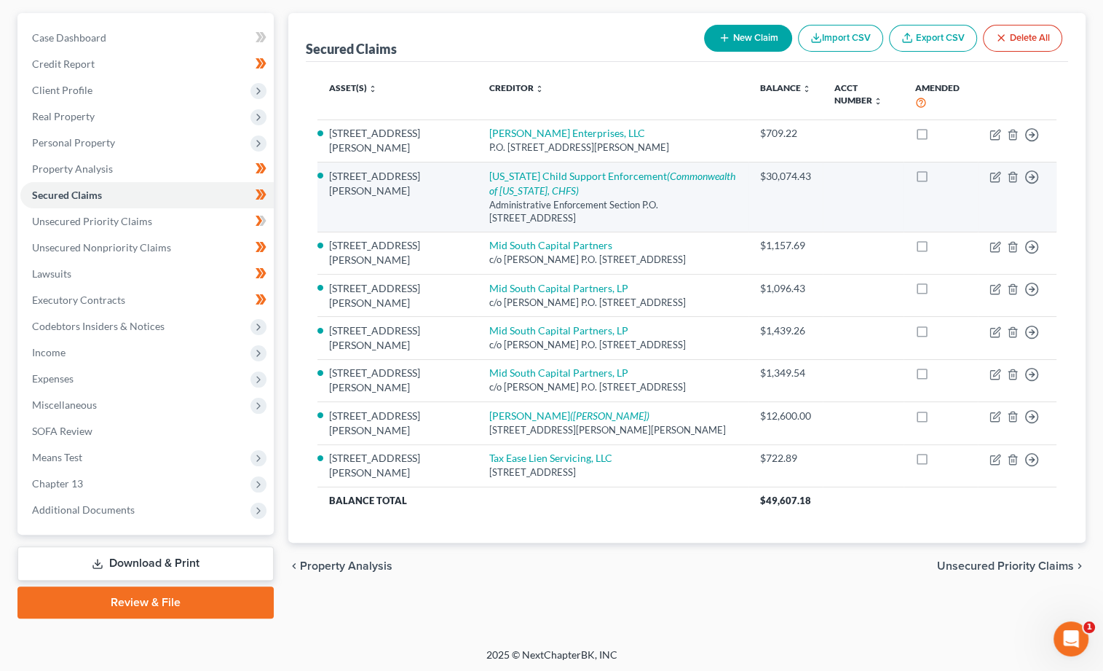
scroll to position [115, 0]
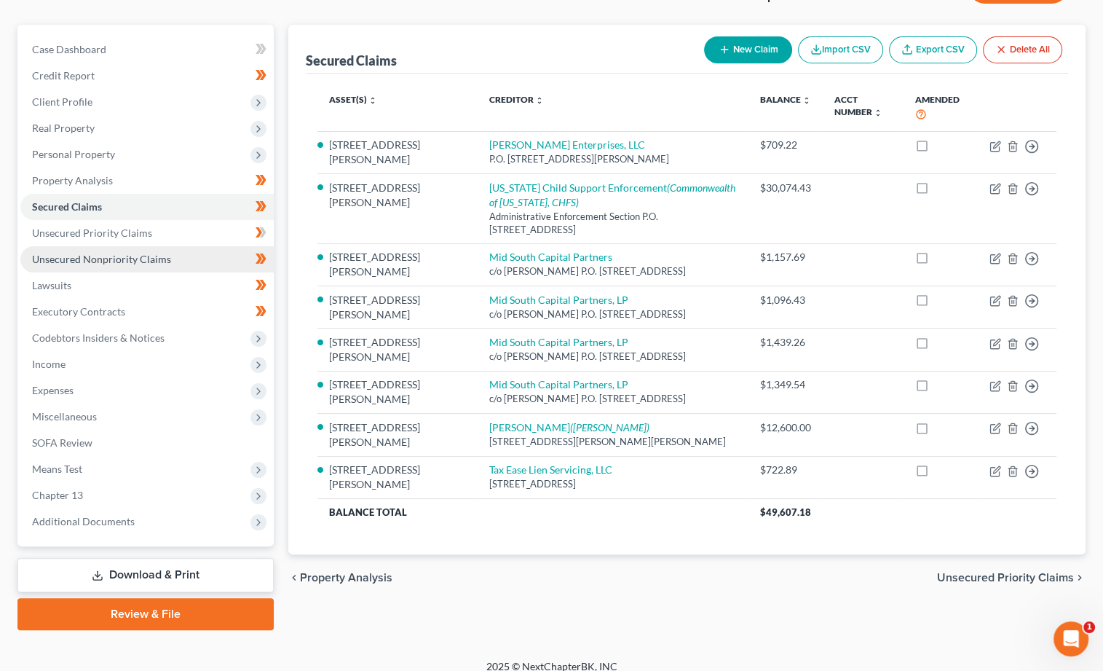
click at [154, 253] on span "Unsecured Nonpriority Claims" at bounding box center [101, 259] width 139 height 12
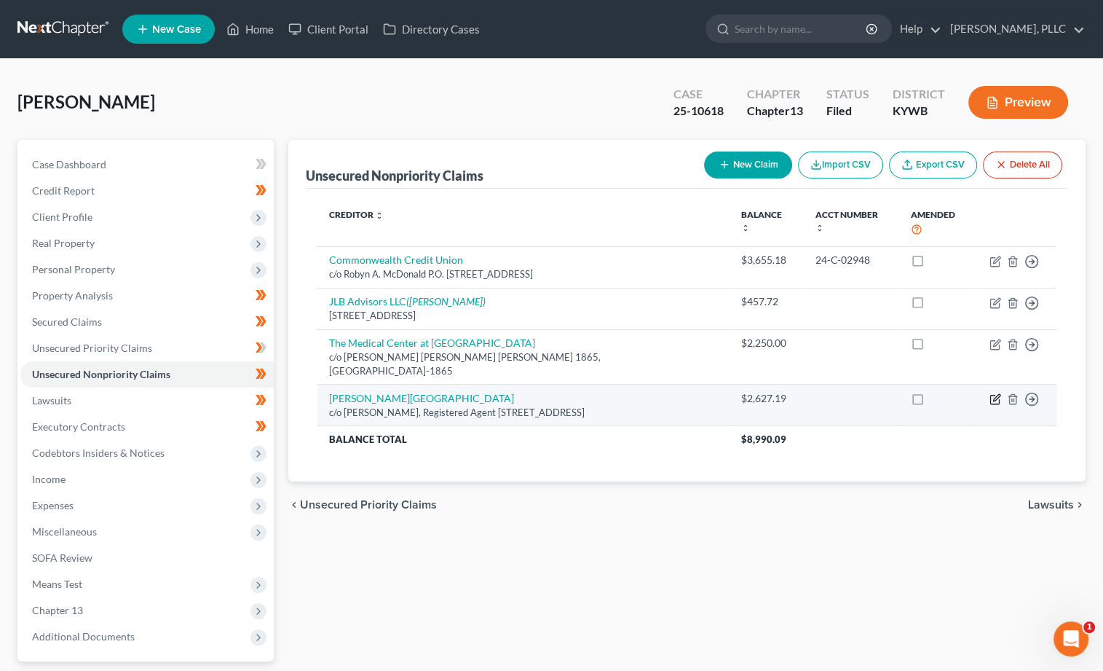
click at [995, 393] on icon "button" at bounding box center [995, 399] width 12 height 12
select select "18"
select select "0"
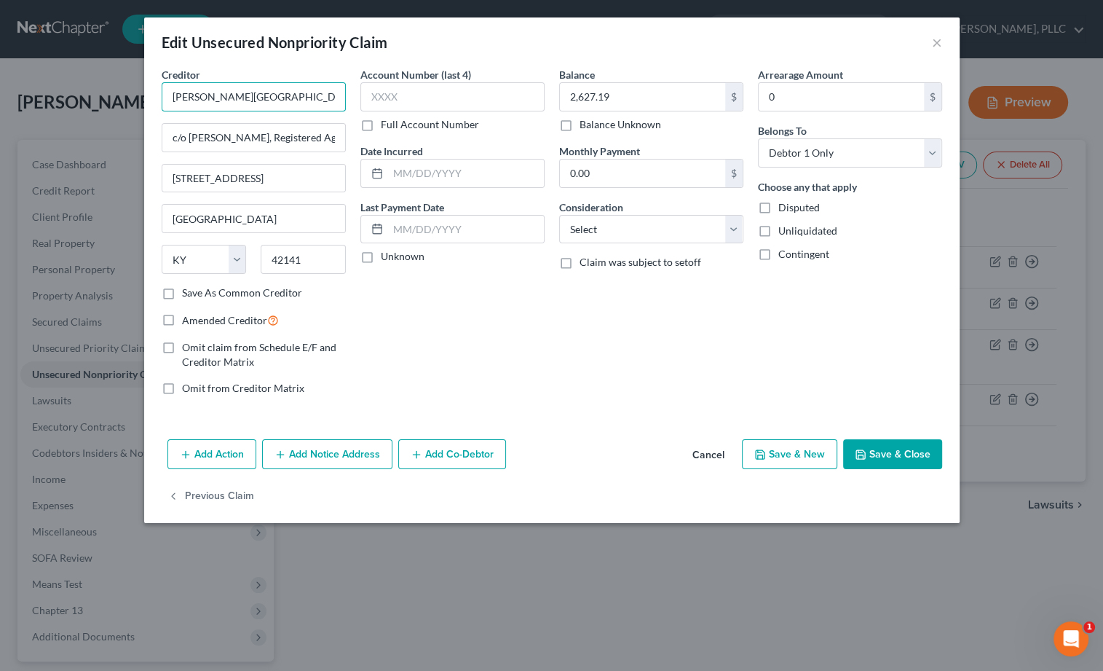
click at [247, 95] on input "[PERSON_NAME][GEOGRAPHIC_DATA]" at bounding box center [254, 96] width 184 height 29
type input "Quantum3 Group, LLC"
type input "As Agent for CF Medical LLC"
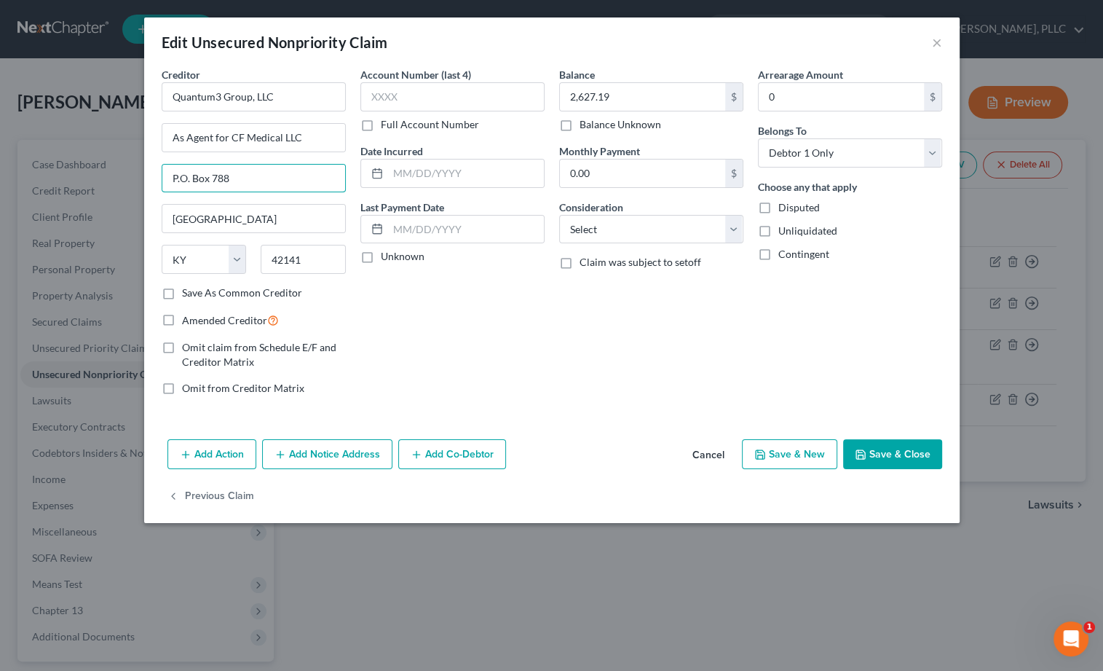
type input "P.O. Box 788"
type input "[PERSON_NAME]"
select select "50"
type input "98083-0788"
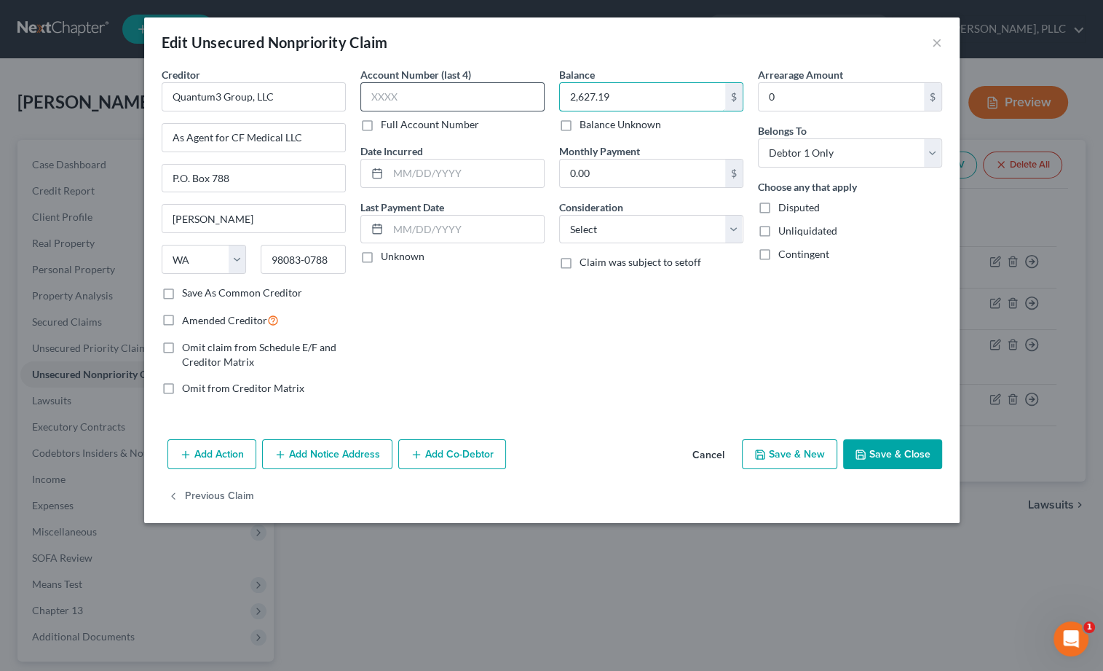
drag, startPoint x: 623, startPoint y: 103, endPoint x: 475, endPoint y: 87, distance: 148.7
click at [475, 87] on div "Creditor * Quantum3 Group, LLC As Agent for CF Medical LLC P.O. [GEOGRAPHIC_DAT…" at bounding box center [551, 237] width 795 height 340
type input "940.00"
select select "1"
click at [888, 453] on button "Save & Close" at bounding box center [892, 454] width 99 height 31
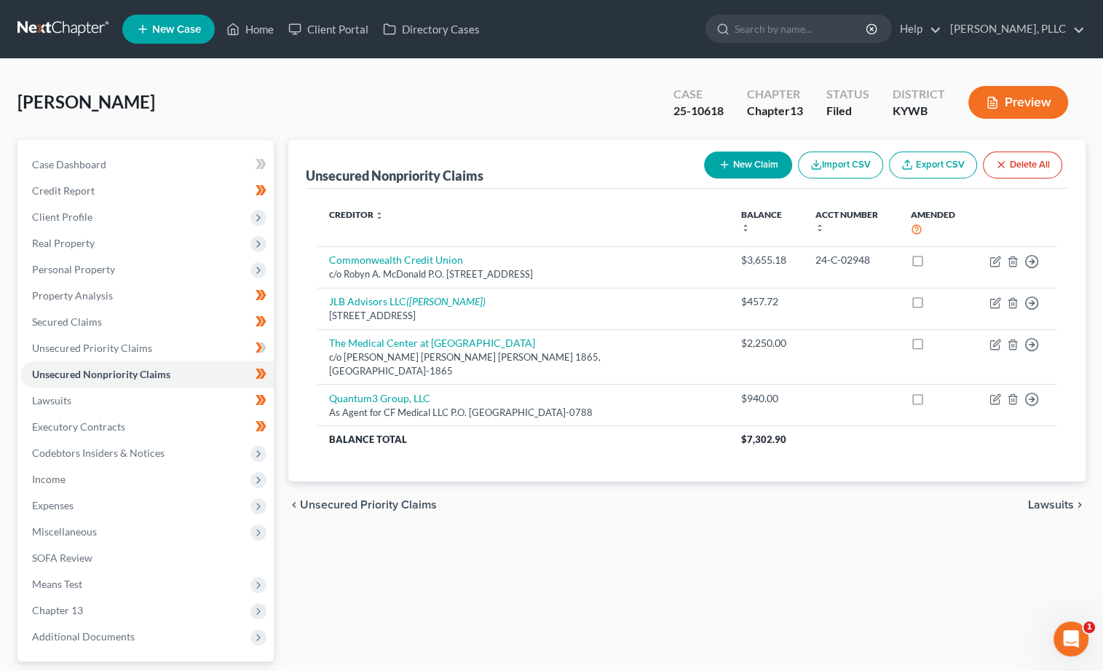
click at [732, 155] on button "New Claim" at bounding box center [748, 164] width 88 height 27
select select "0"
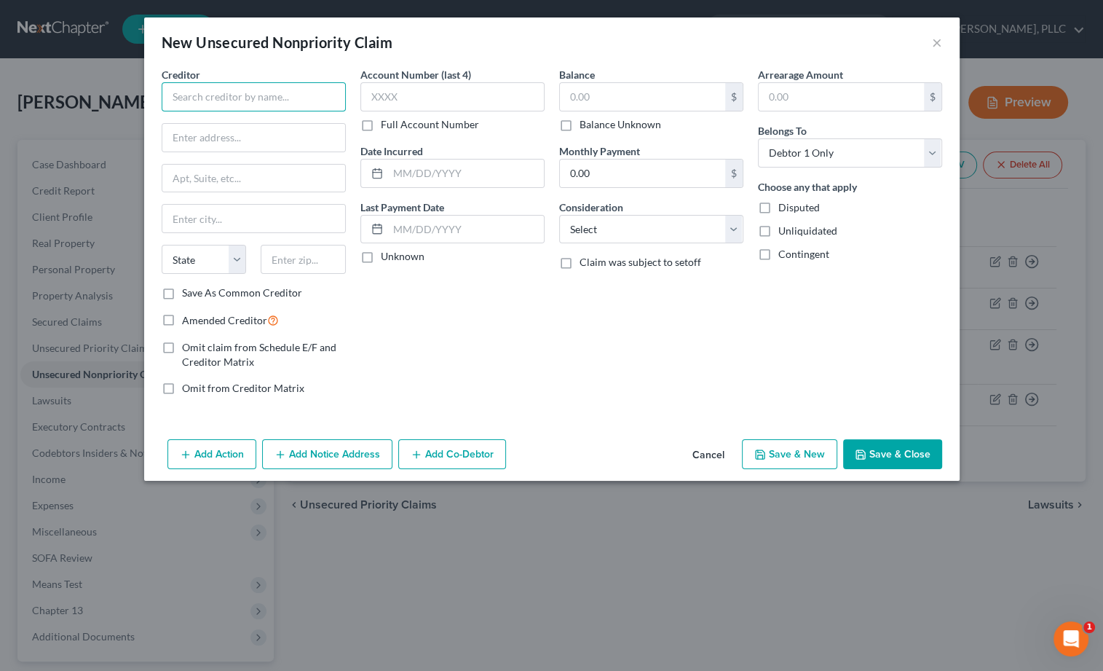
click at [281, 97] on input "text" at bounding box center [254, 96] width 184 height 29
type input "Quantum3Group LLC"
type input "as agent for CF Medical, LLC"
type input "P.O. Box 788"
type input "[PERSON_NAME]"
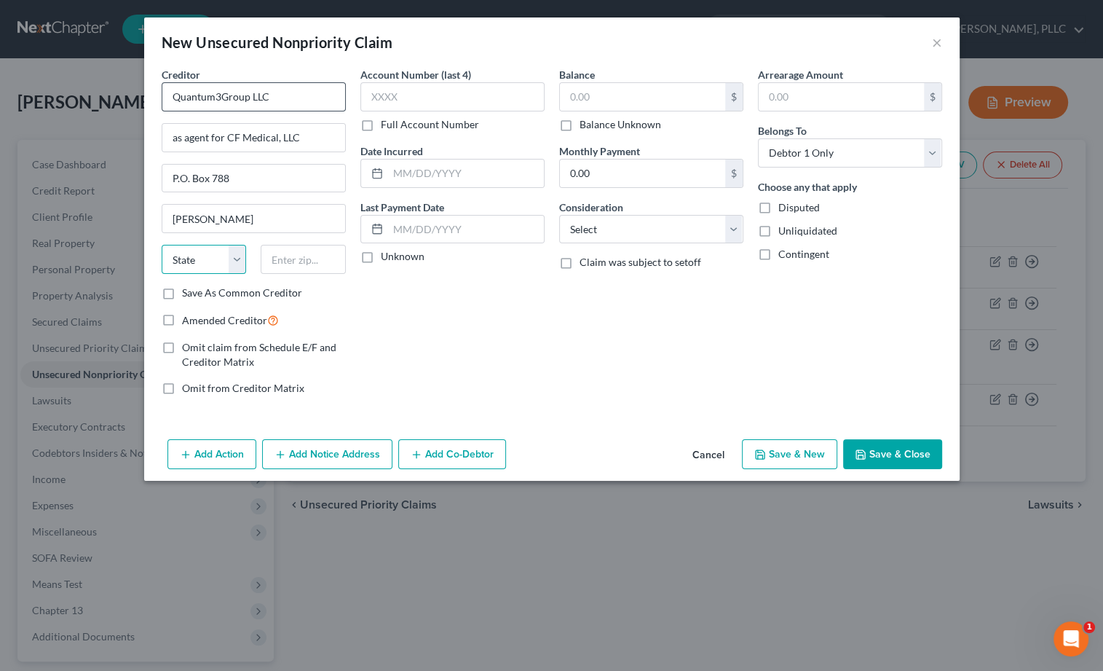
select select "50"
type input "98083-0788"
type input "1,786.00"
select select "1"
click at [869, 445] on button "Save & Close" at bounding box center [892, 454] width 99 height 31
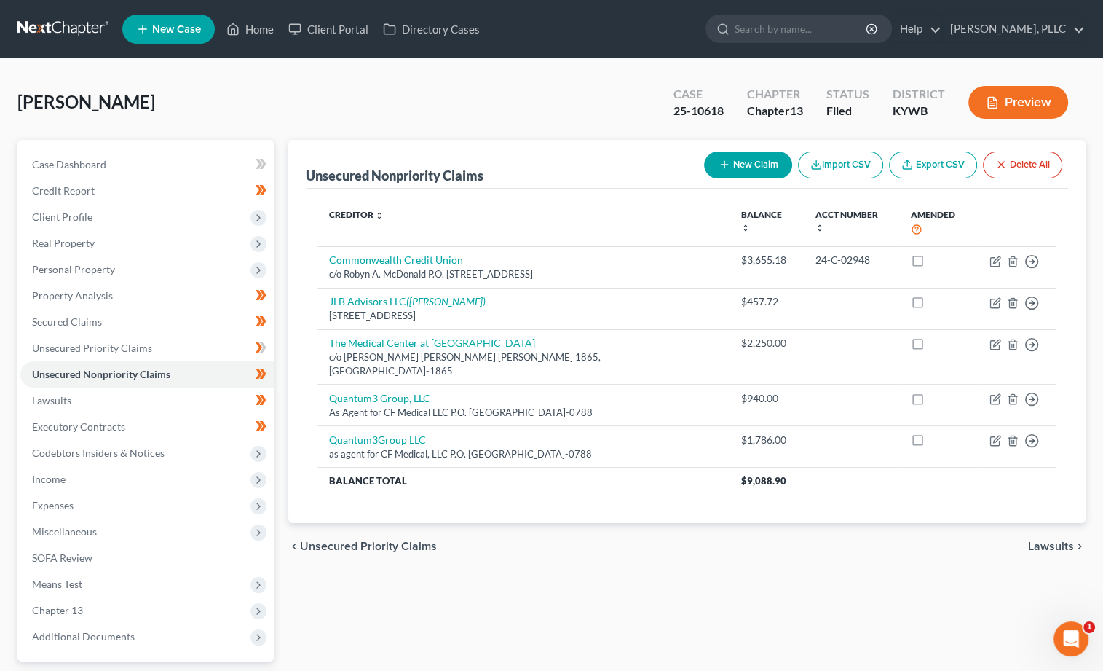
click at [743, 159] on button "New Claim" at bounding box center [748, 164] width 88 height 27
select select "0"
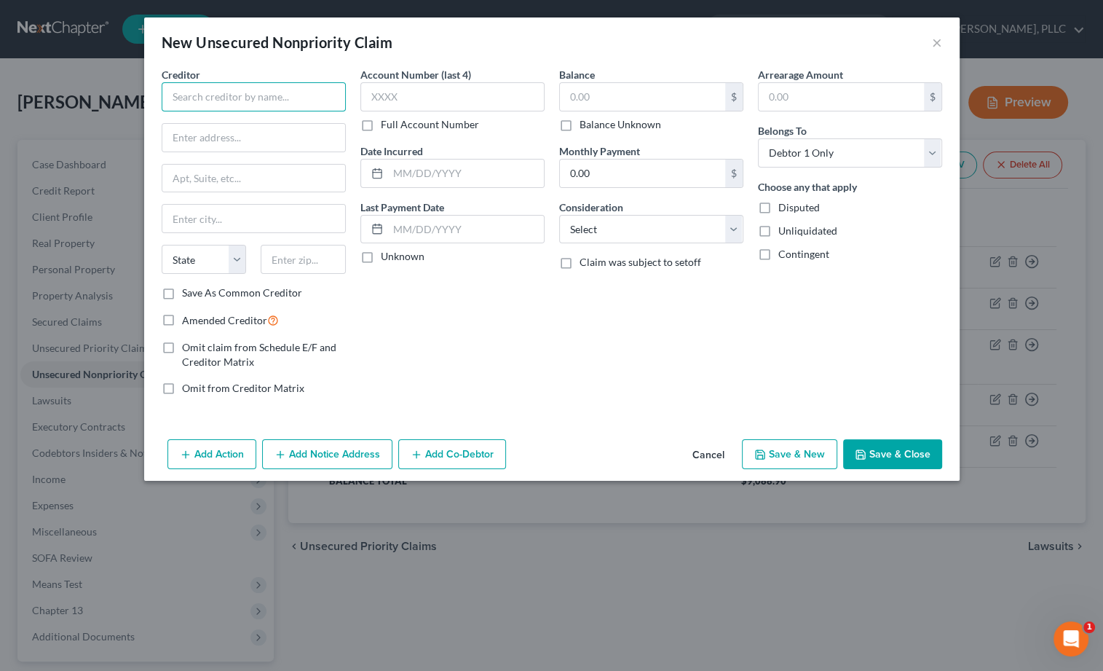
click at [286, 100] on input "text" at bounding box center [254, 96] width 184 height 29
type input "Quantum3 Group LLC"
type input "as agent for CF Medical, LLC"
type input "P.O. Box 788"
type input "[PERSON_NAME]"
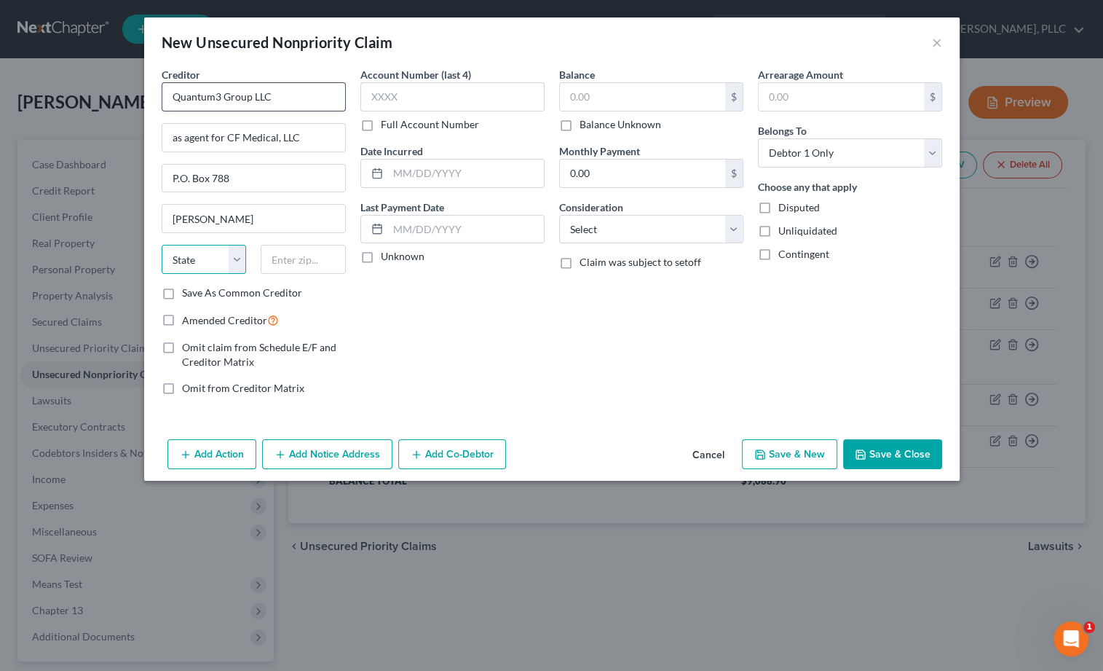
select select "50"
type input "98083-0788"
click at [663, 102] on input "text" at bounding box center [642, 97] width 165 height 28
type input "2,874.00"
select select "1"
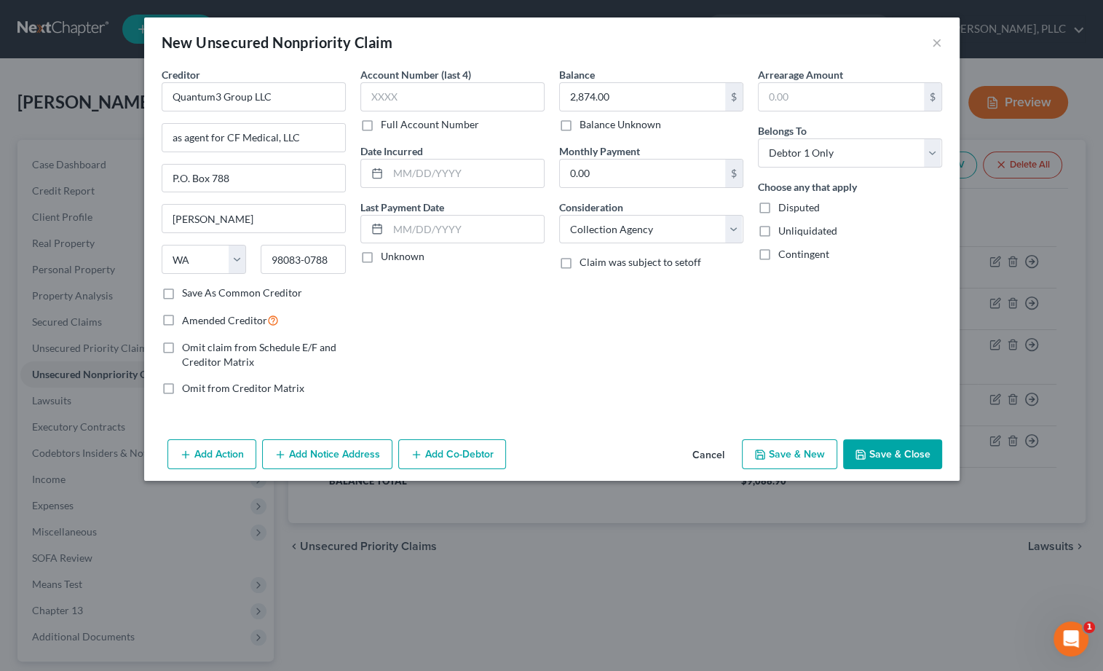
click at [855, 450] on icon "button" at bounding box center [861, 454] width 12 height 12
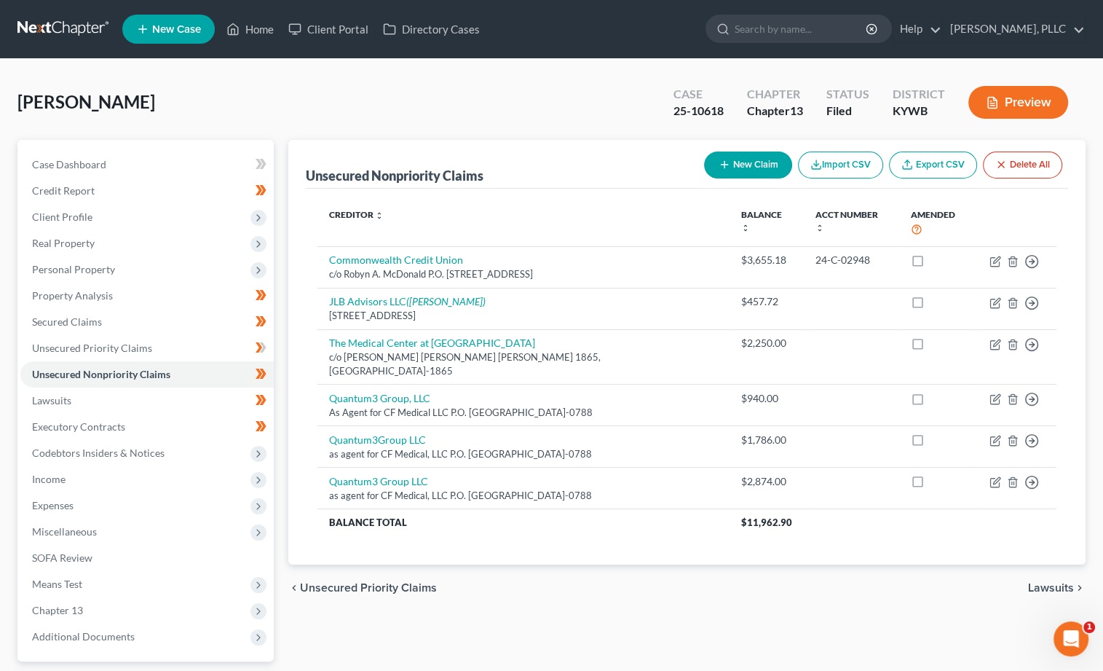
click at [750, 165] on button "New Claim" at bounding box center [748, 164] width 88 height 27
select select "0"
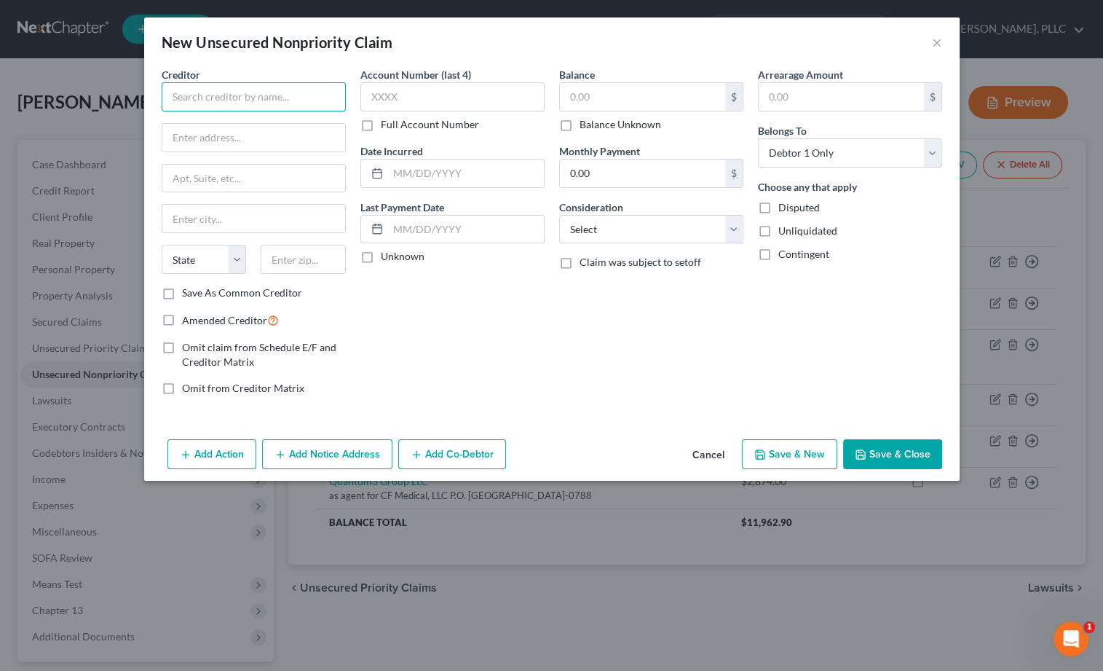
click at [264, 103] on input "text" at bounding box center [254, 96] width 184 height 29
type input "Quantum3 Group LLC"
type input "as agent for CF Medical LLC"
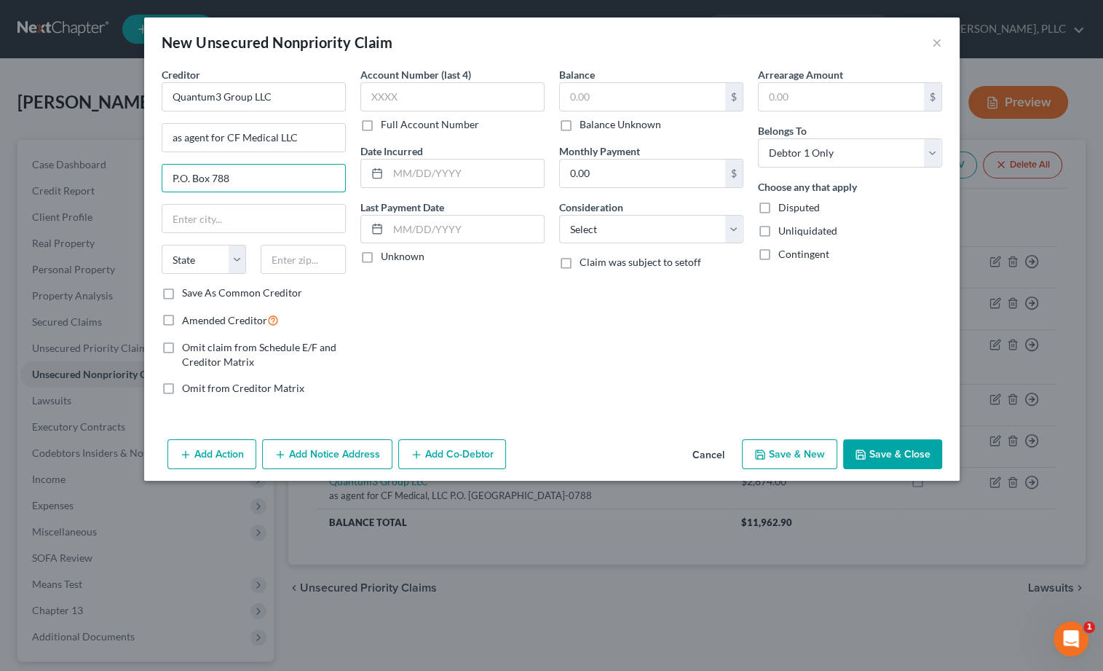
type input "P.O. Box 788"
type input "[PERSON_NAME]"
select select "50"
type input "08083-0788"
click at [628, 98] on input "text" at bounding box center [642, 97] width 165 height 28
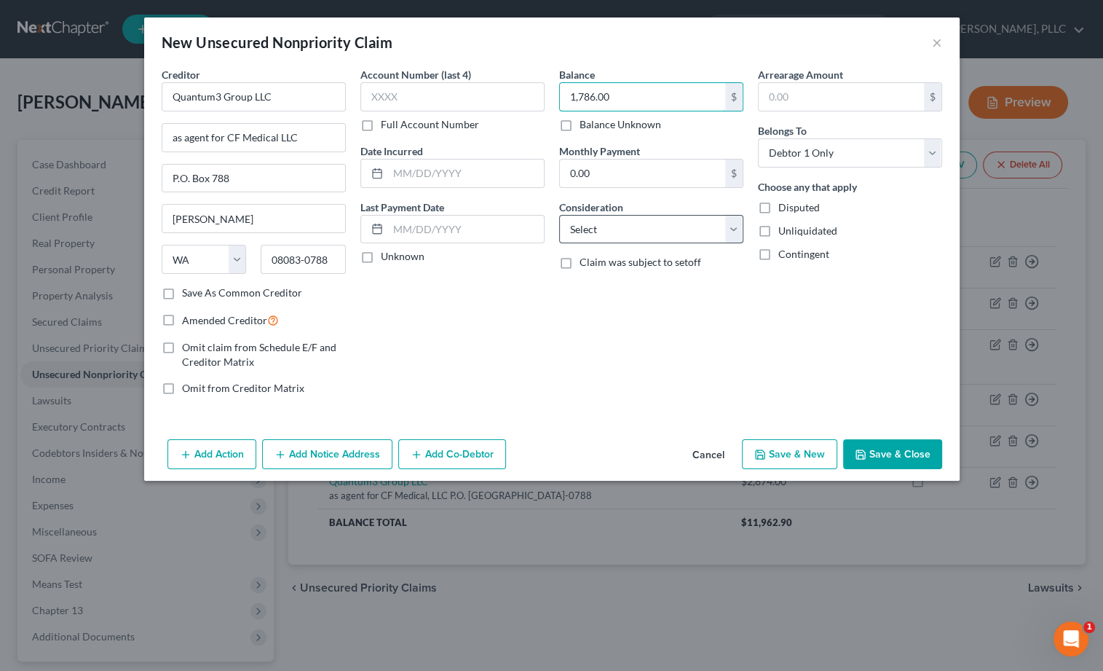
type input "1,786.00"
select select "1"
click at [862, 454] on icon "button" at bounding box center [861, 454] width 12 height 12
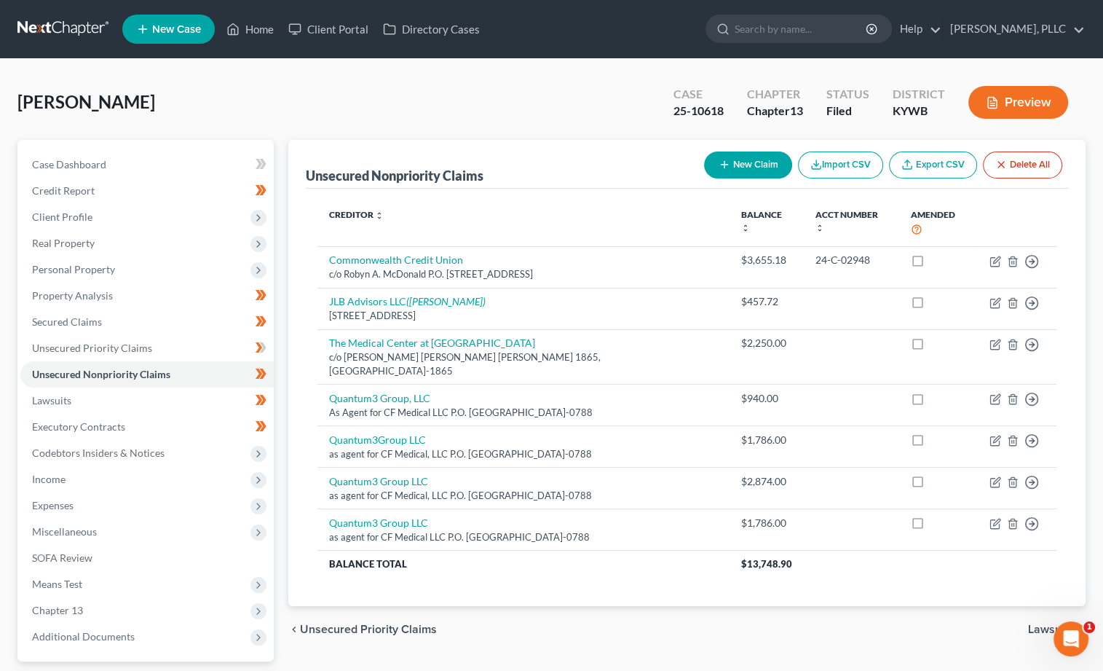
click at [735, 165] on button "New Claim" at bounding box center [748, 164] width 88 height 27
select select "0"
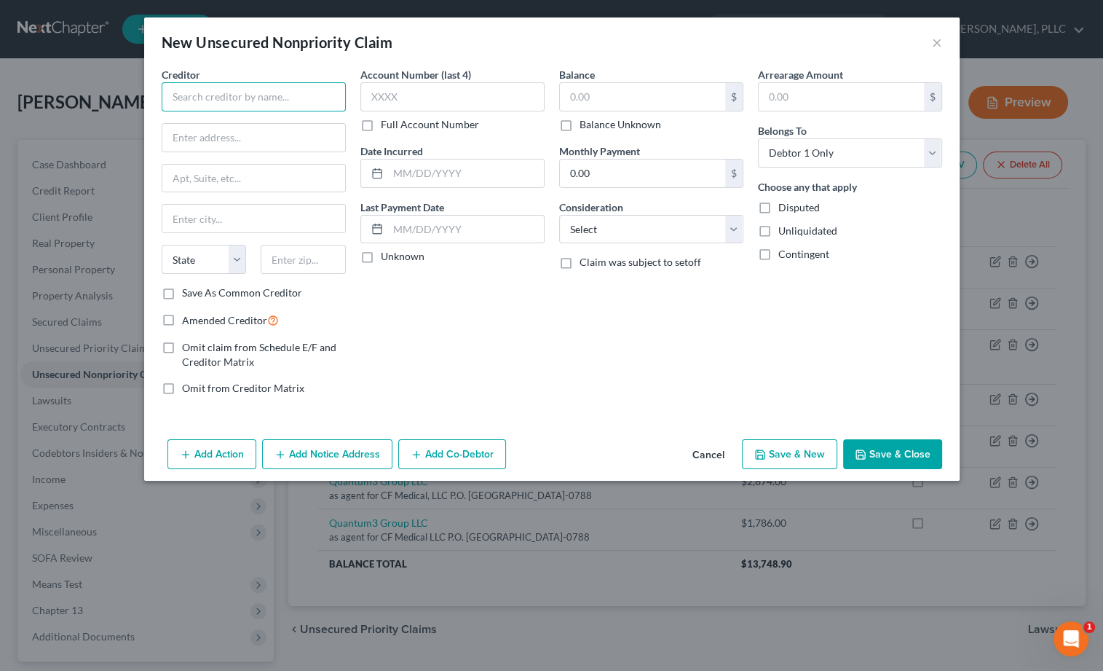
click at [280, 103] on input "text" at bounding box center [254, 96] width 184 height 29
type input "Quantum3 Group LLC"
type input "as agent for CF Medical LLC"
type input "P.O. Box 788"
type input "[PERSON_NAME]"
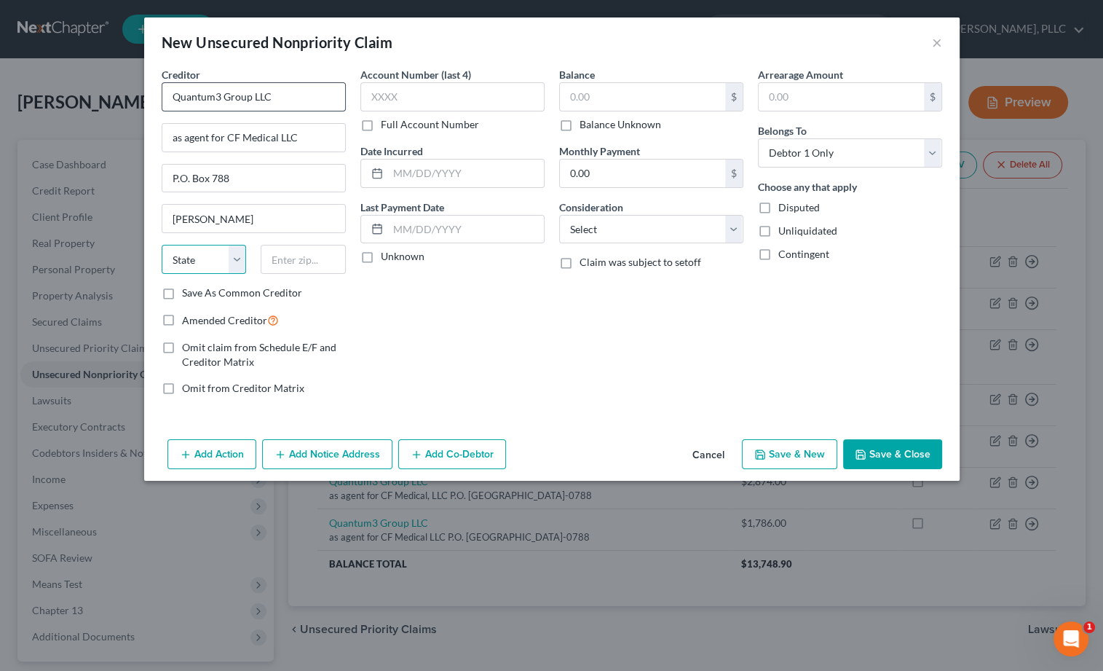
select select "50"
type input "98083-0788"
click at [594, 95] on input "text" at bounding box center [642, 97] width 165 height 28
type input "1,786.00"
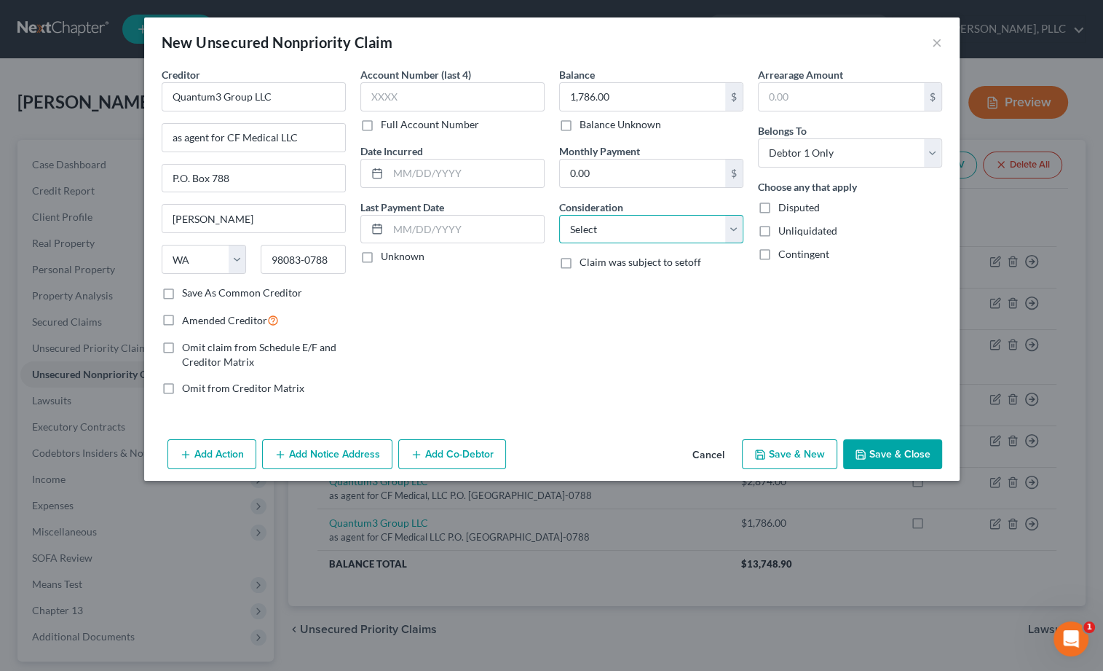
select select "1"
click at [912, 454] on button "Save & Close" at bounding box center [892, 454] width 99 height 31
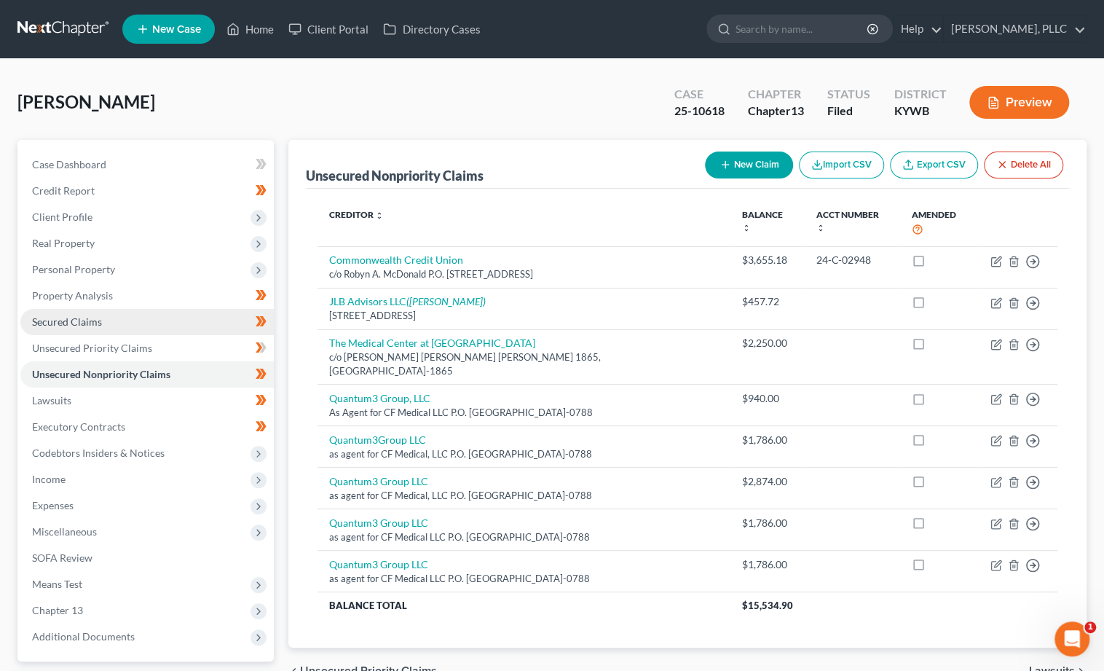
click at [112, 318] on link "Secured Claims" at bounding box center [146, 322] width 253 height 26
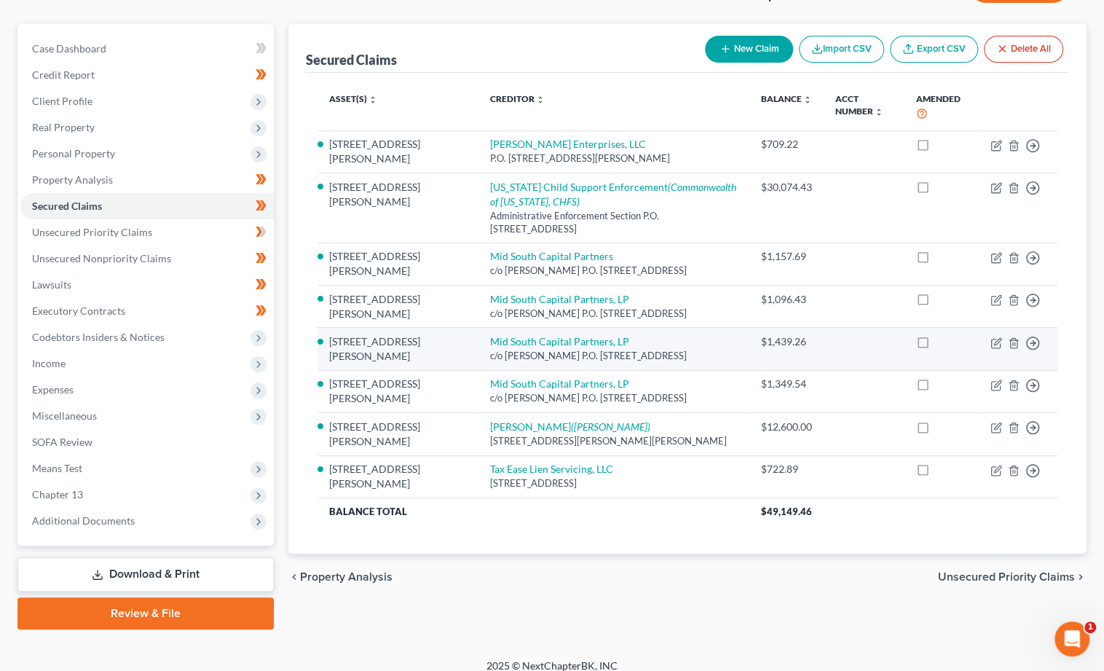
scroll to position [115, 0]
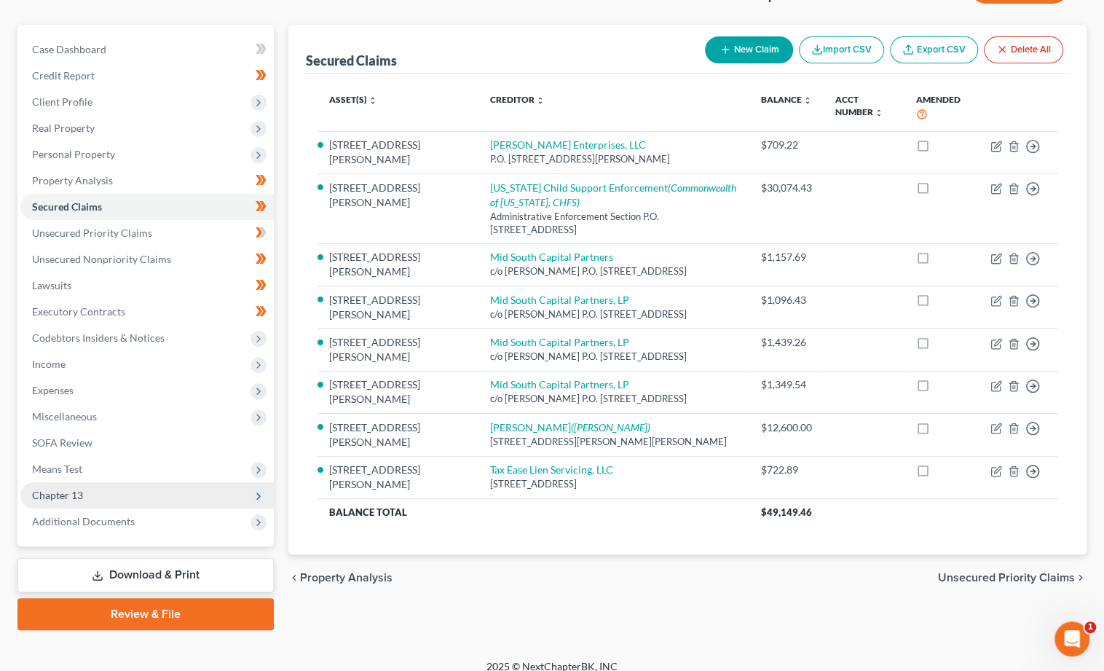
click at [117, 486] on span "Chapter 13" at bounding box center [146, 495] width 253 height 26
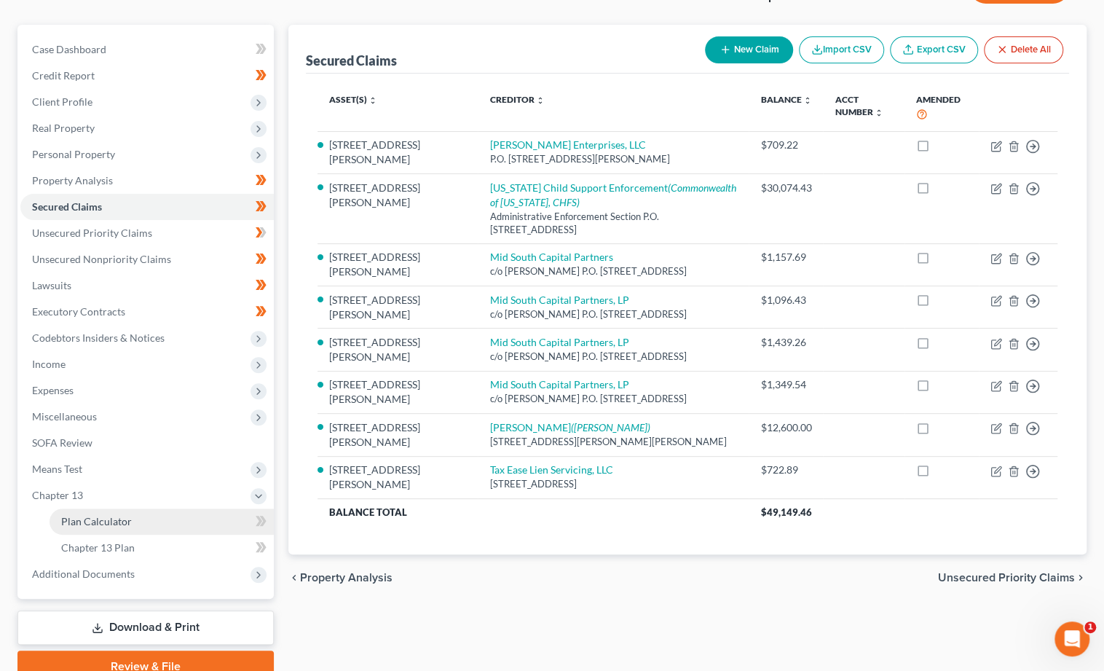
click at [110, 515] on span "Plan Calculator" at bounding box center [96, 521] width 71 height 12
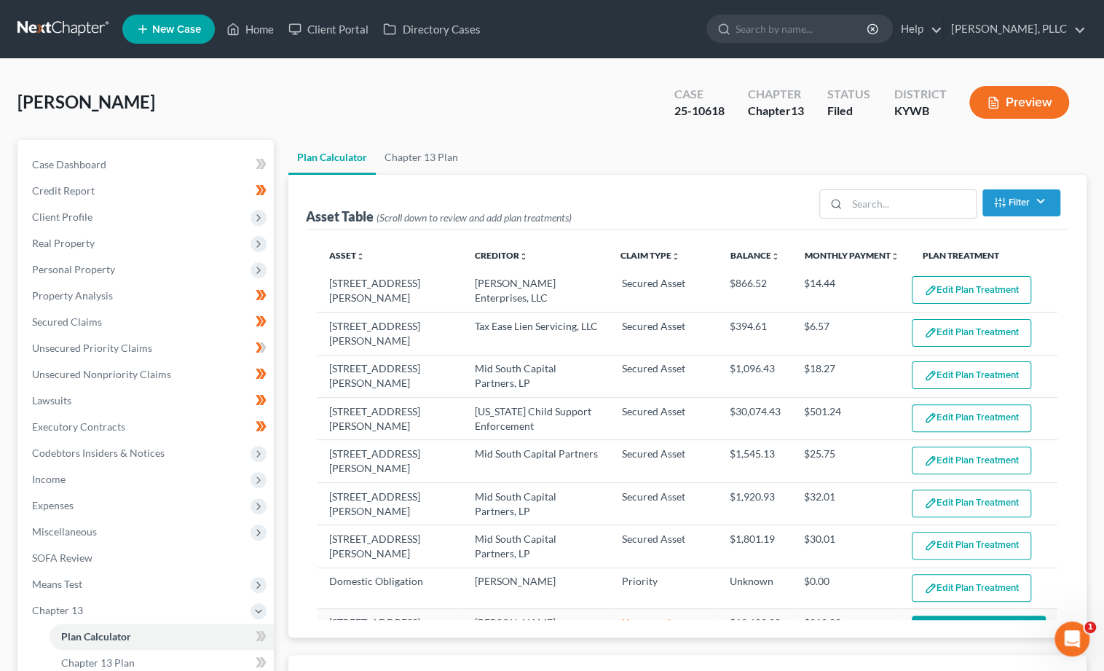
select select "59"
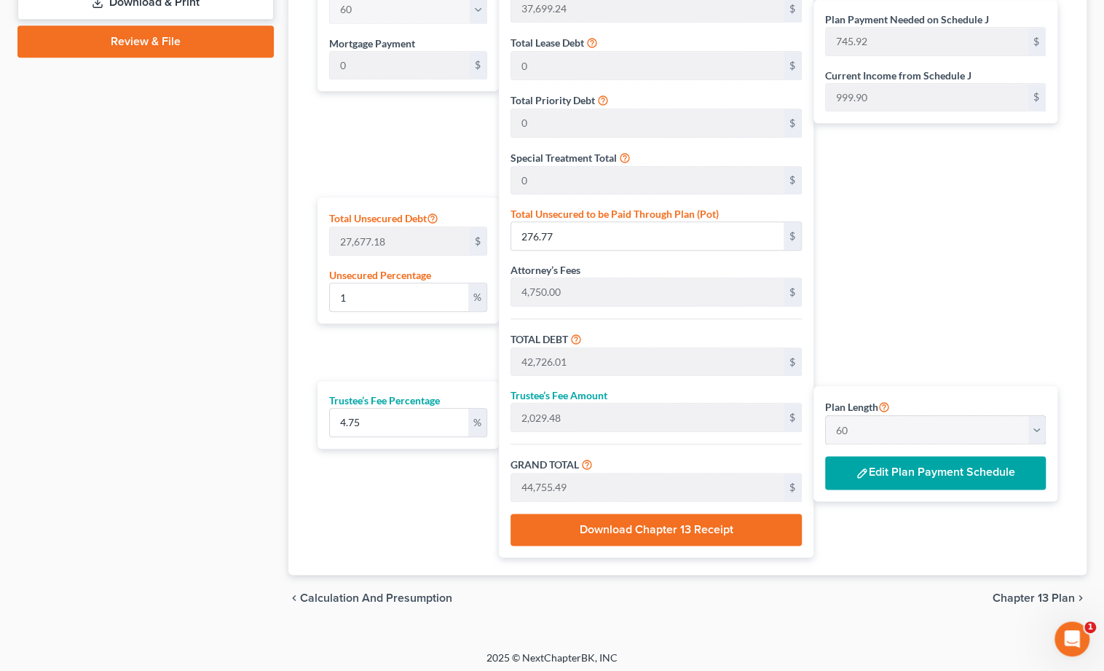
scroll to position [739, 0]
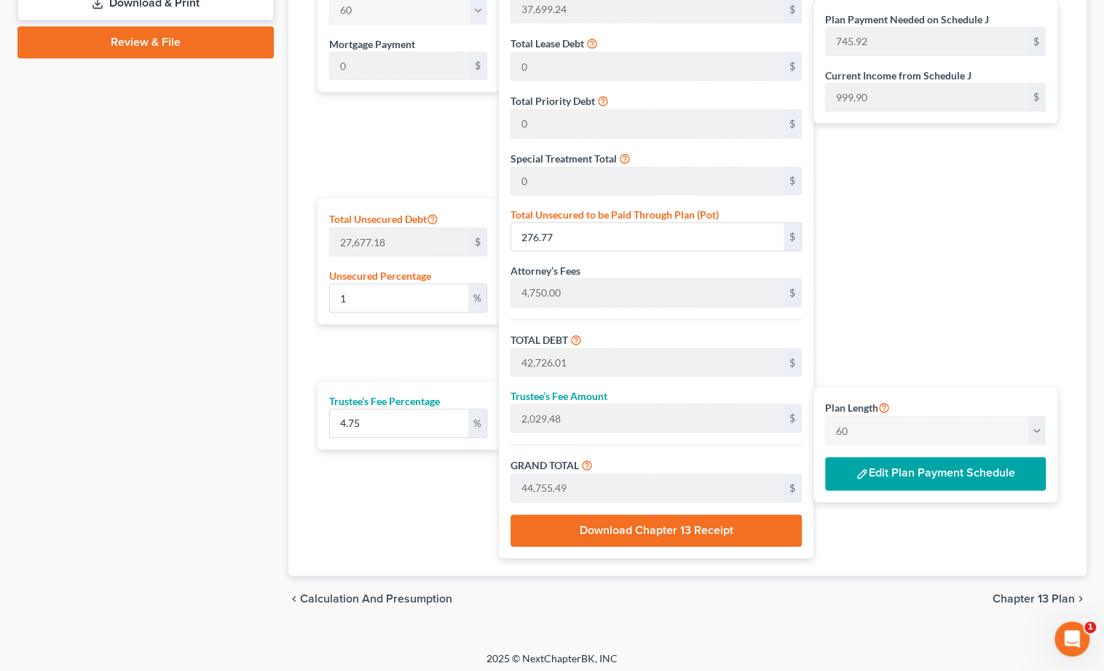
click at [923, 473] on button "Edit Plan Payment Schedule" at bounding box center [935, 472] width 221 height 33
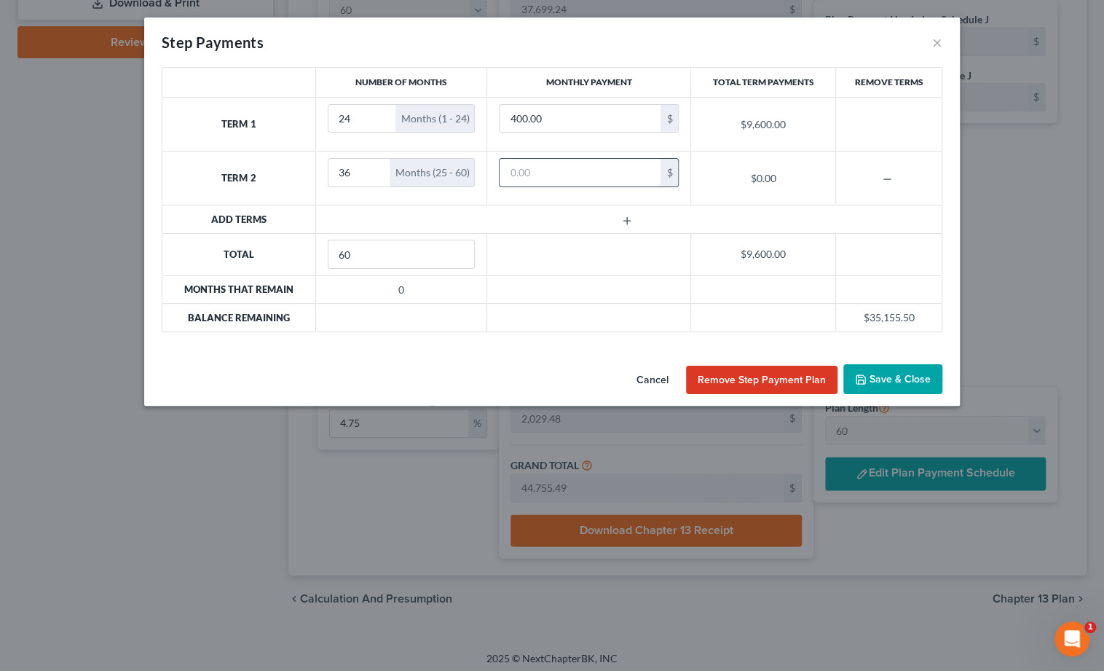
type input "5"
type input "7"
type input "980"
click at [763, 378] on button "Remove Step Payment Plan" at bounding box center [761, 379] width 151 height 29
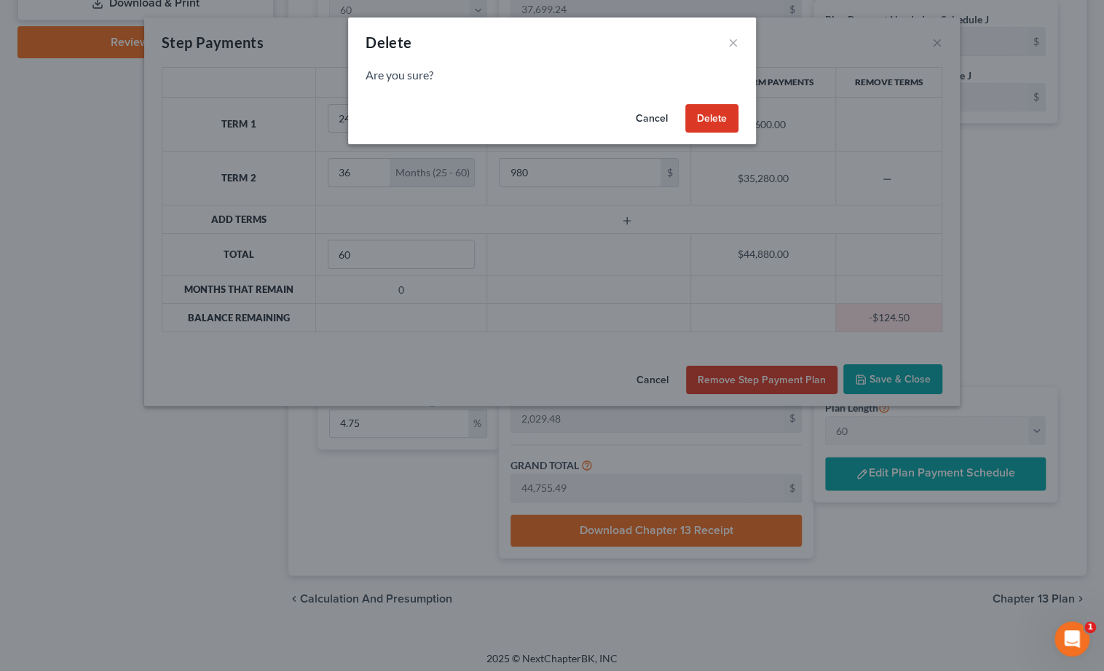
click at [648, 116] on button "Cancel" at bounding box center [651, 118] width 55 height 29
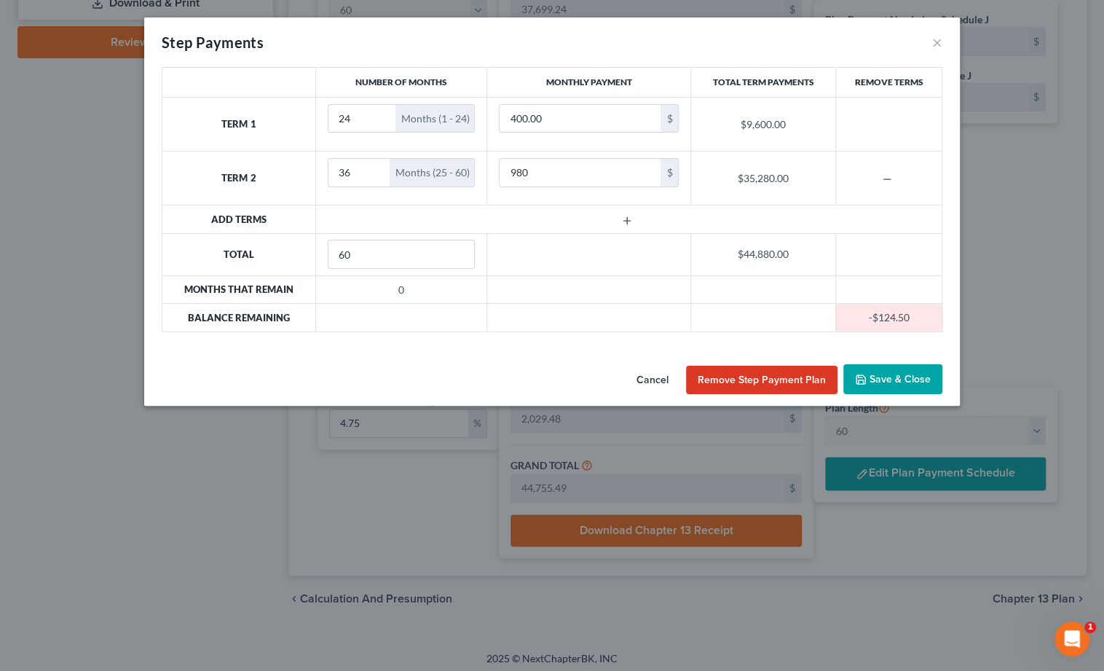
click at [901, 379] on button "Save & Close" at bounding box center [892, 379] width 99 height 31
